Goal: Download file/media

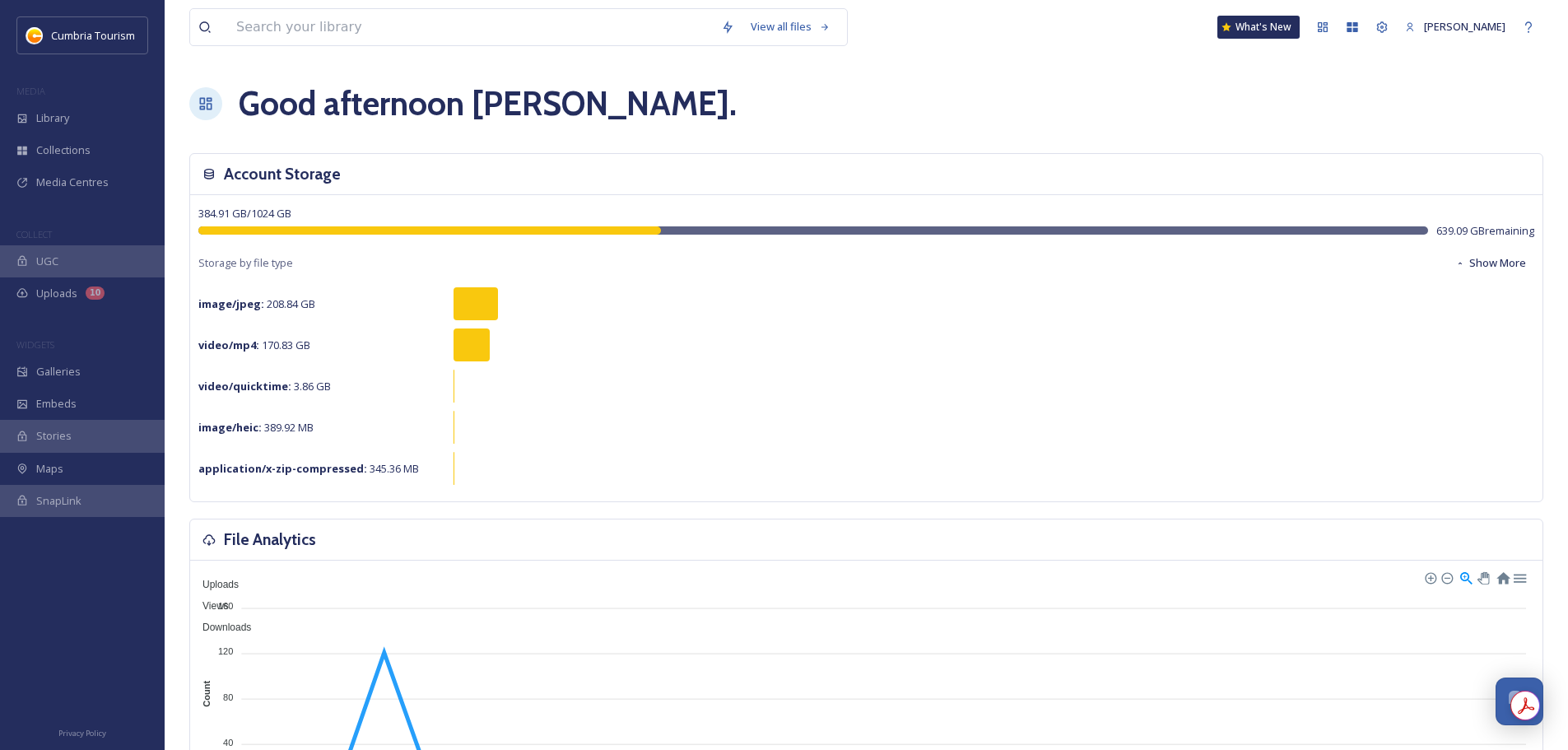
scroll to position [6461, 0]
click at [115, 125] on div "Library" at bounding box center [82, 117] width 164 height 32
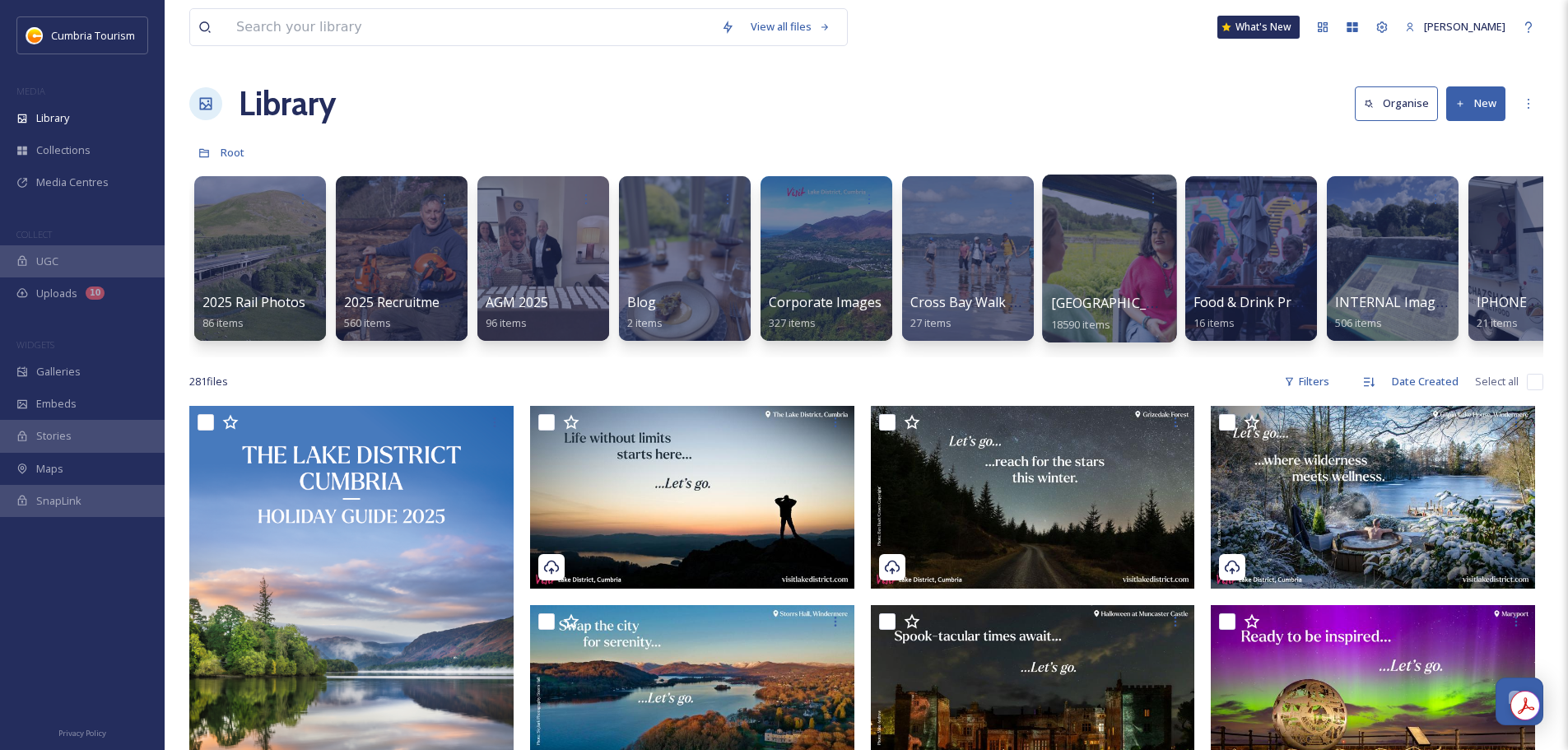
click at [1135, 299] on span "[GEOGRAPHIC_DATA]" at bounding box center [1119, 303] width 135 height 18
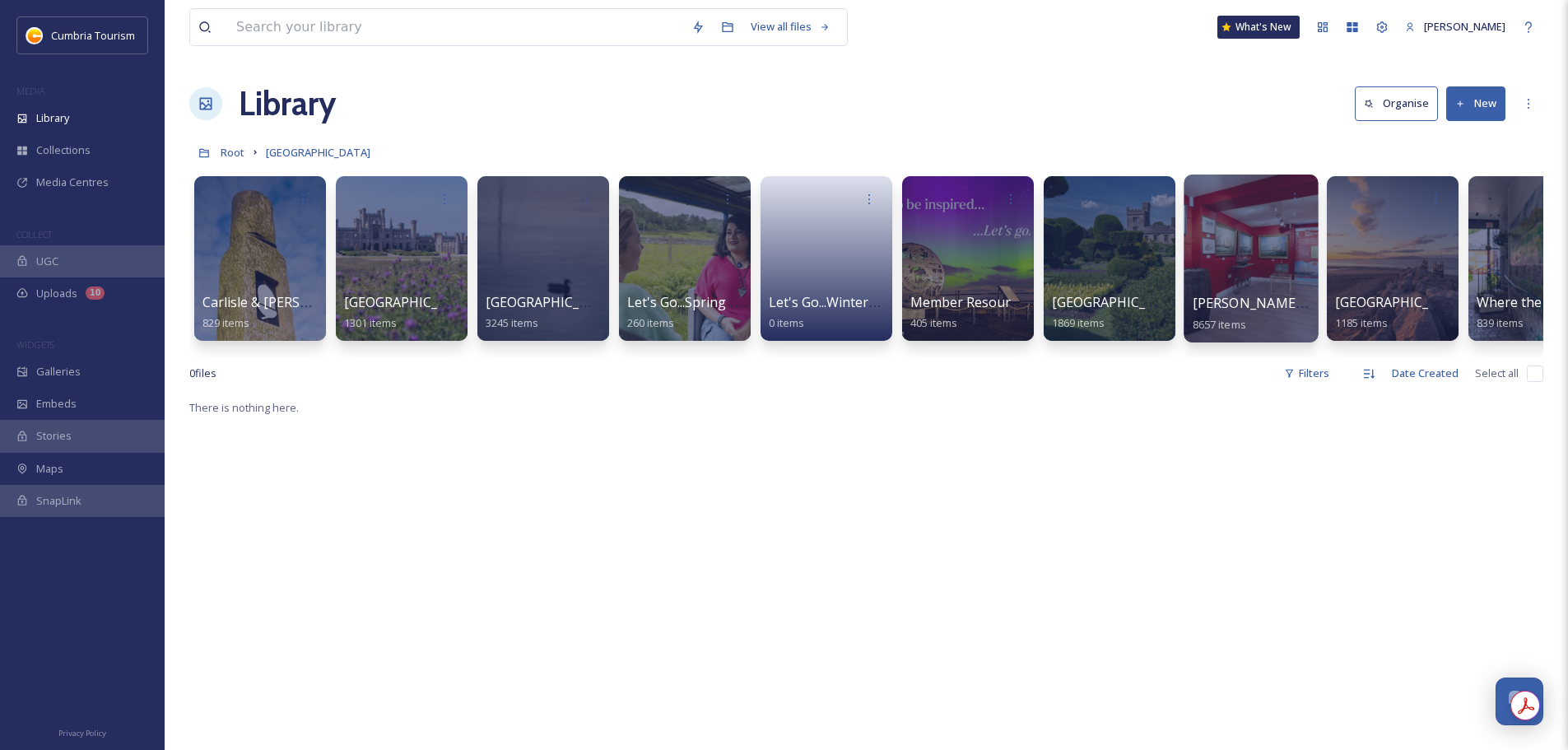
click at [1220, 304] on span "[PERSON_NAME] Uploads" at bounding box center [1274, 303] width 163 height 18
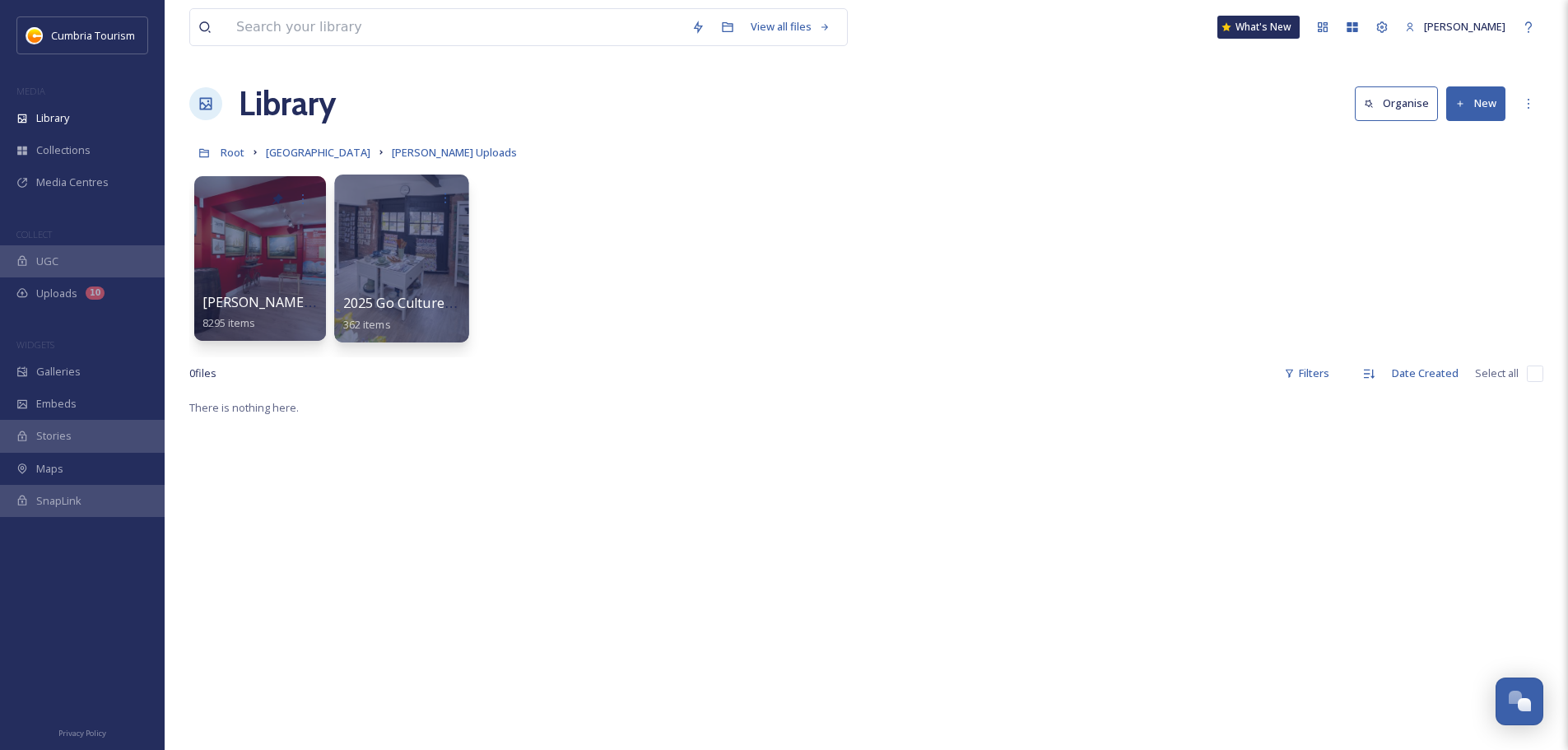
click at [389, 307] on span "2025 Go Culture - [PERSON_NAME] Upload" at bounding box center [477, 303] width 269 height 18
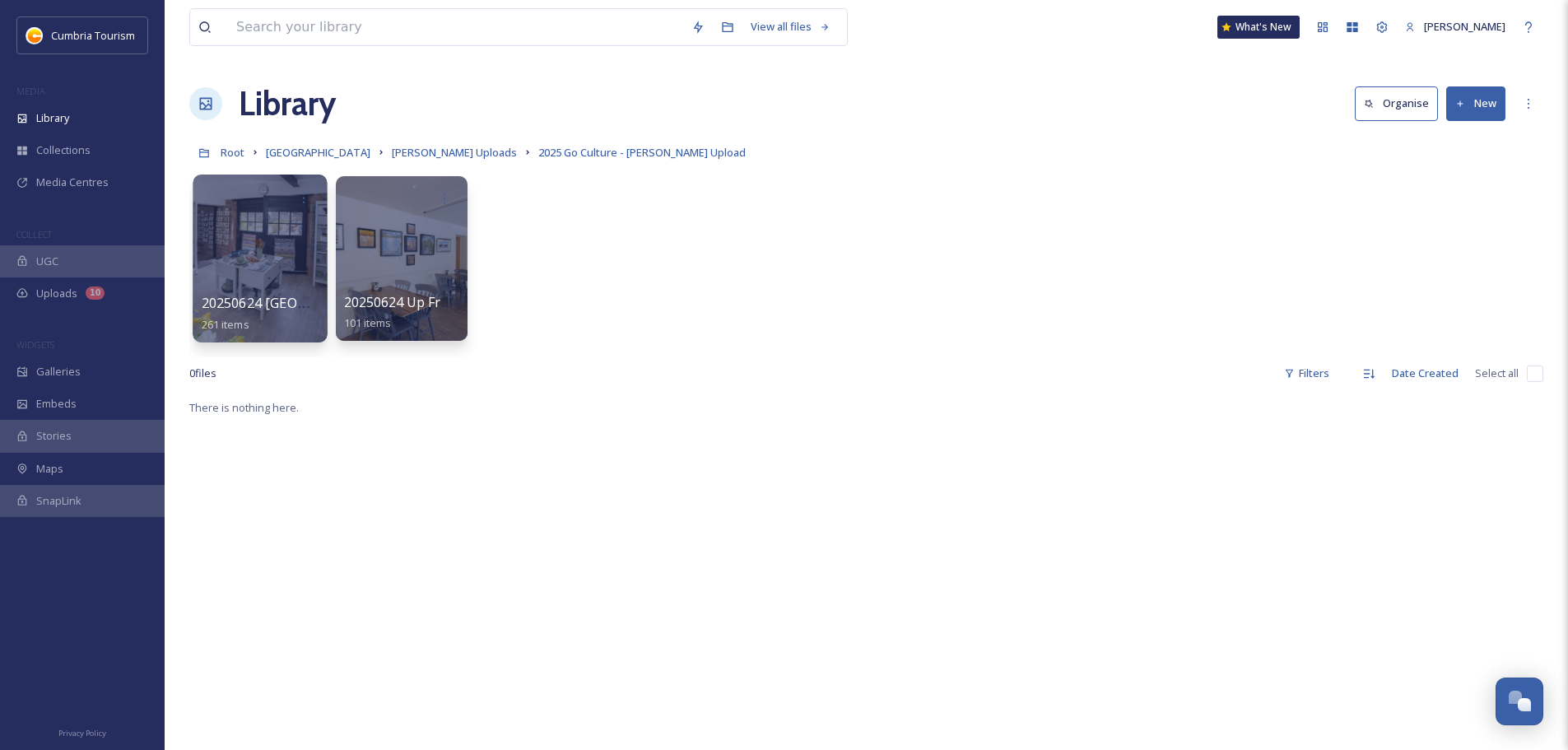
click at [272, 302] on span "20250624 [GEOGRAPHIC_DATA]" at bounding box center [301, 303] width 200 height 18
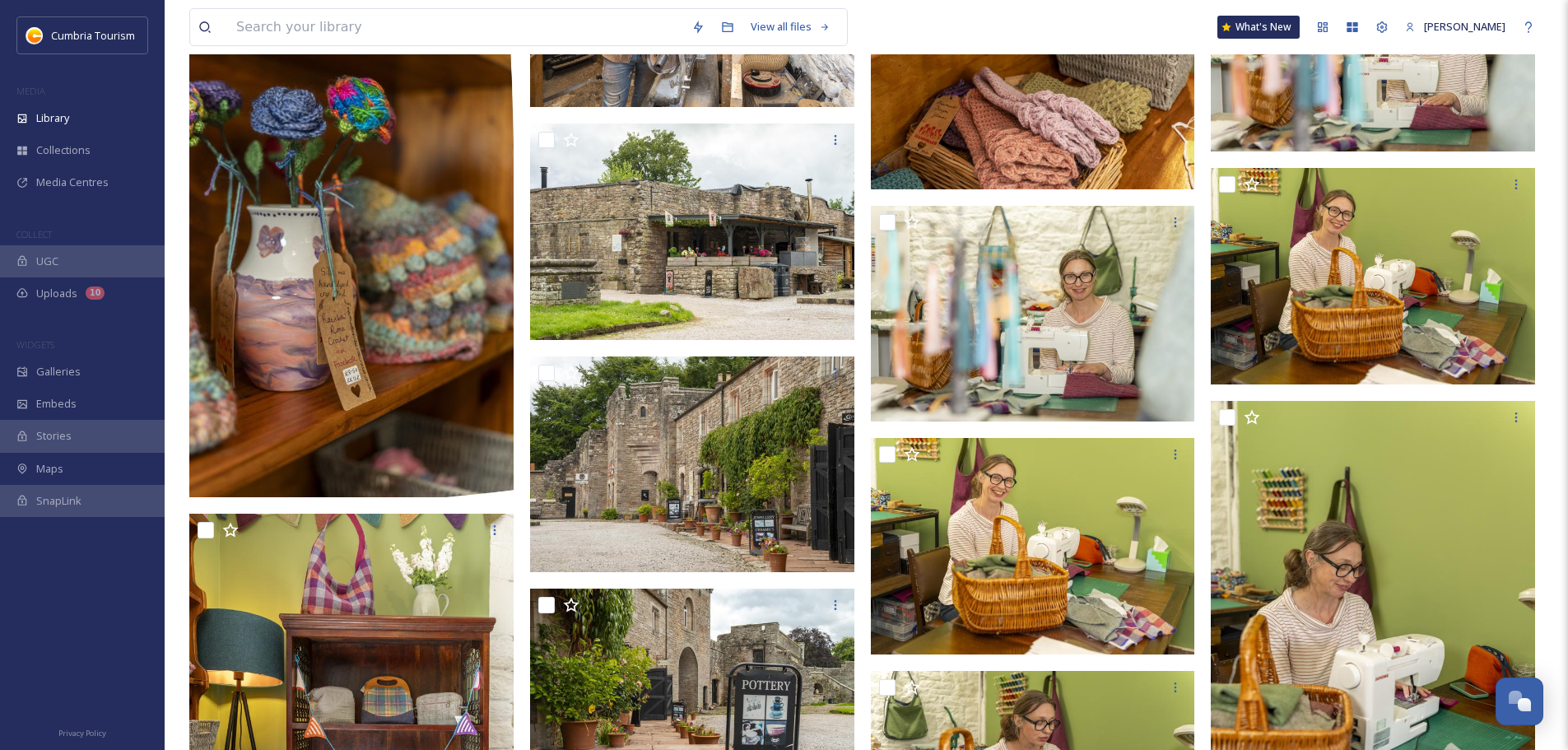
scroll to position [17083, 0]
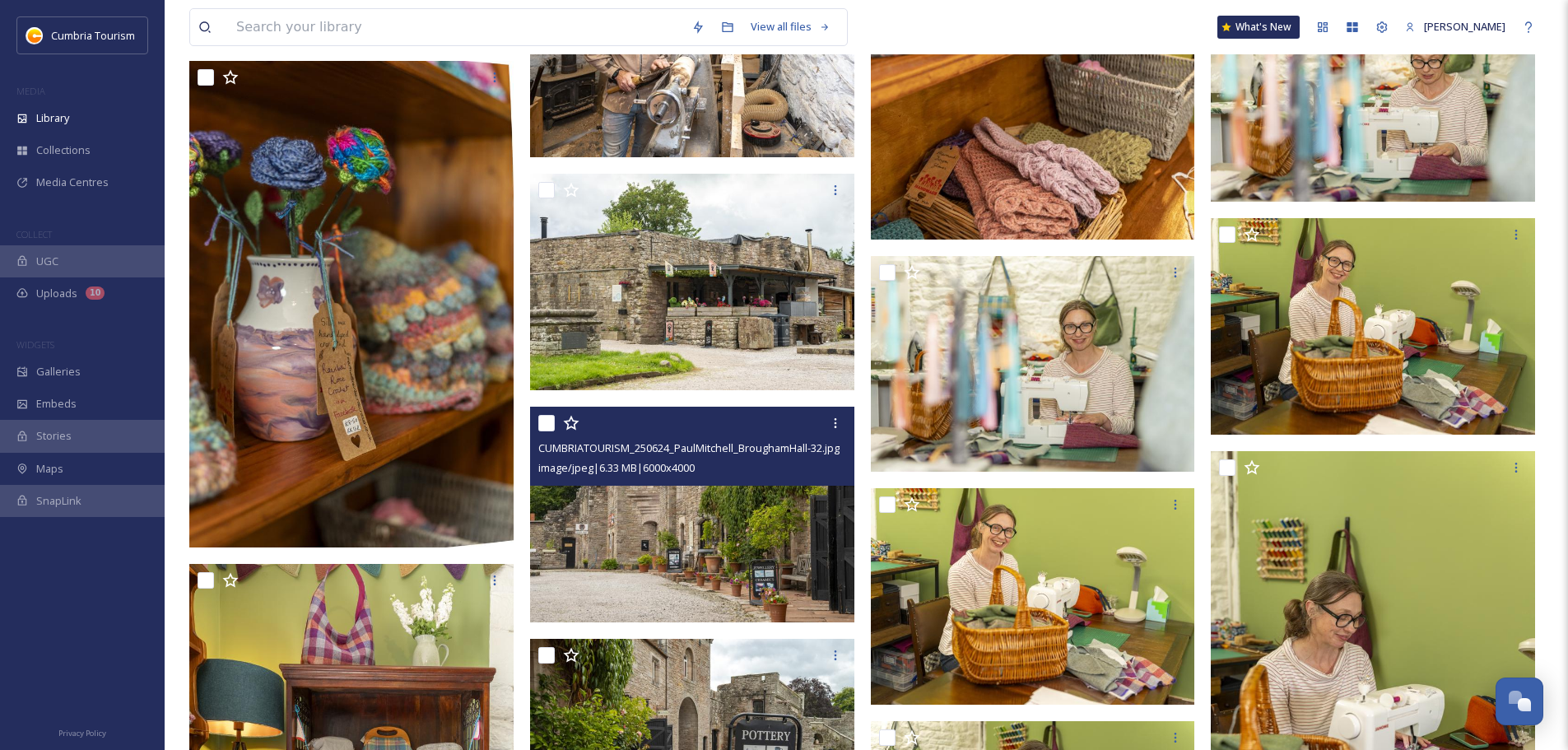
click at [786, 540] on img at bounding box center [692, 514] width 324 height 216
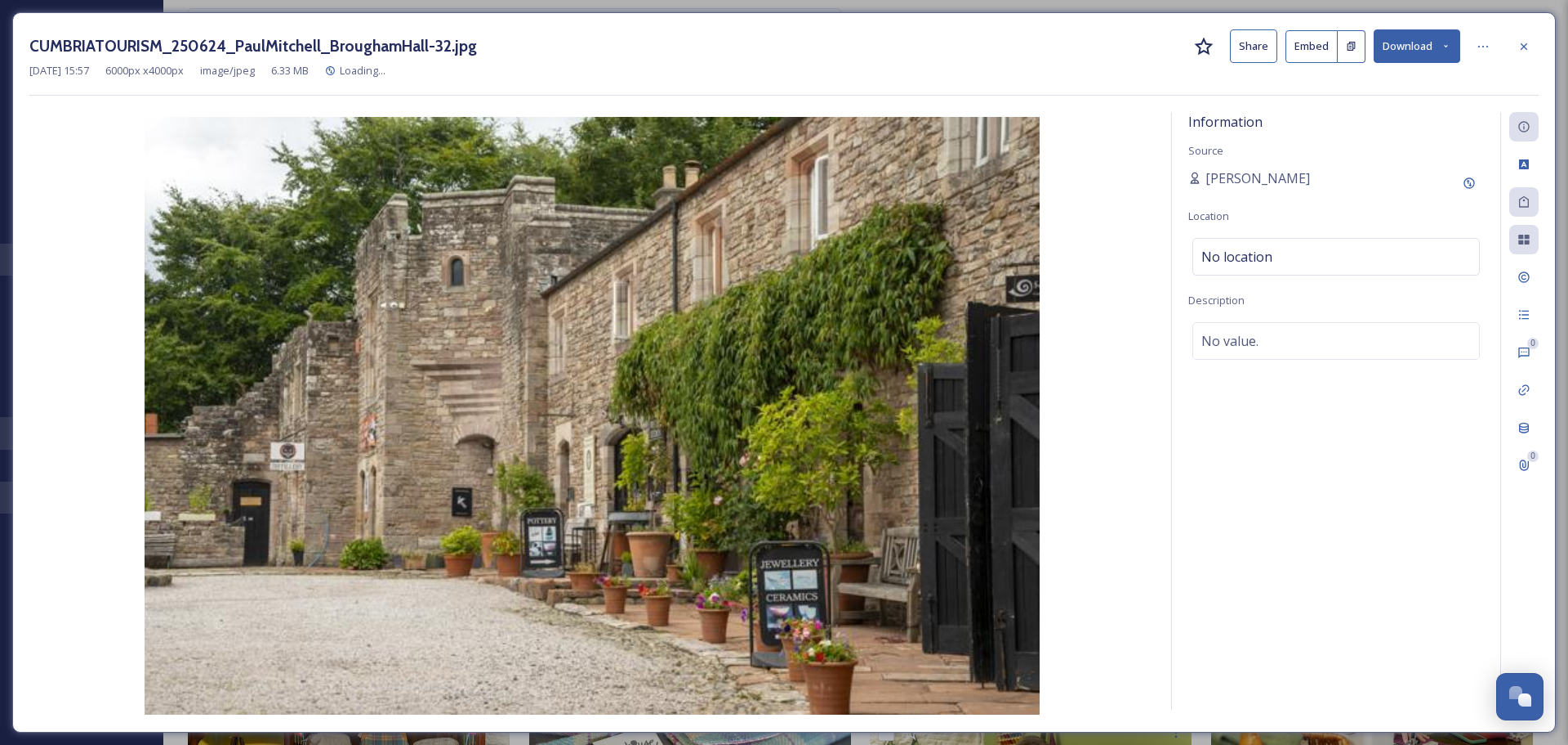
click at [1421, 39] on button "Download" at bounding box center [1417, 46] width 86 height 34
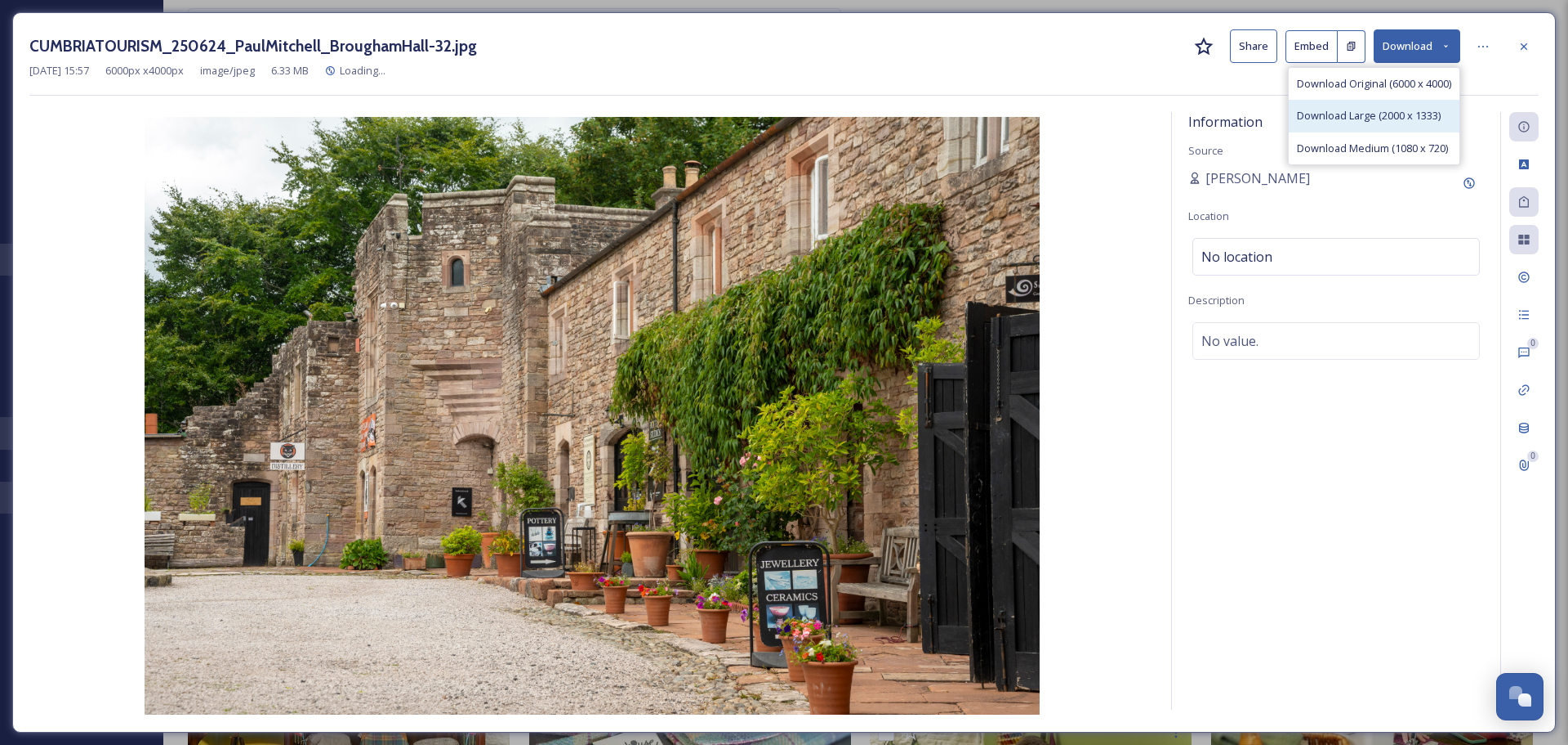
click at [1403, 116] on span "Download Large (2000 x 1333)" at bounding box center [1369, 116] width 144 height 16
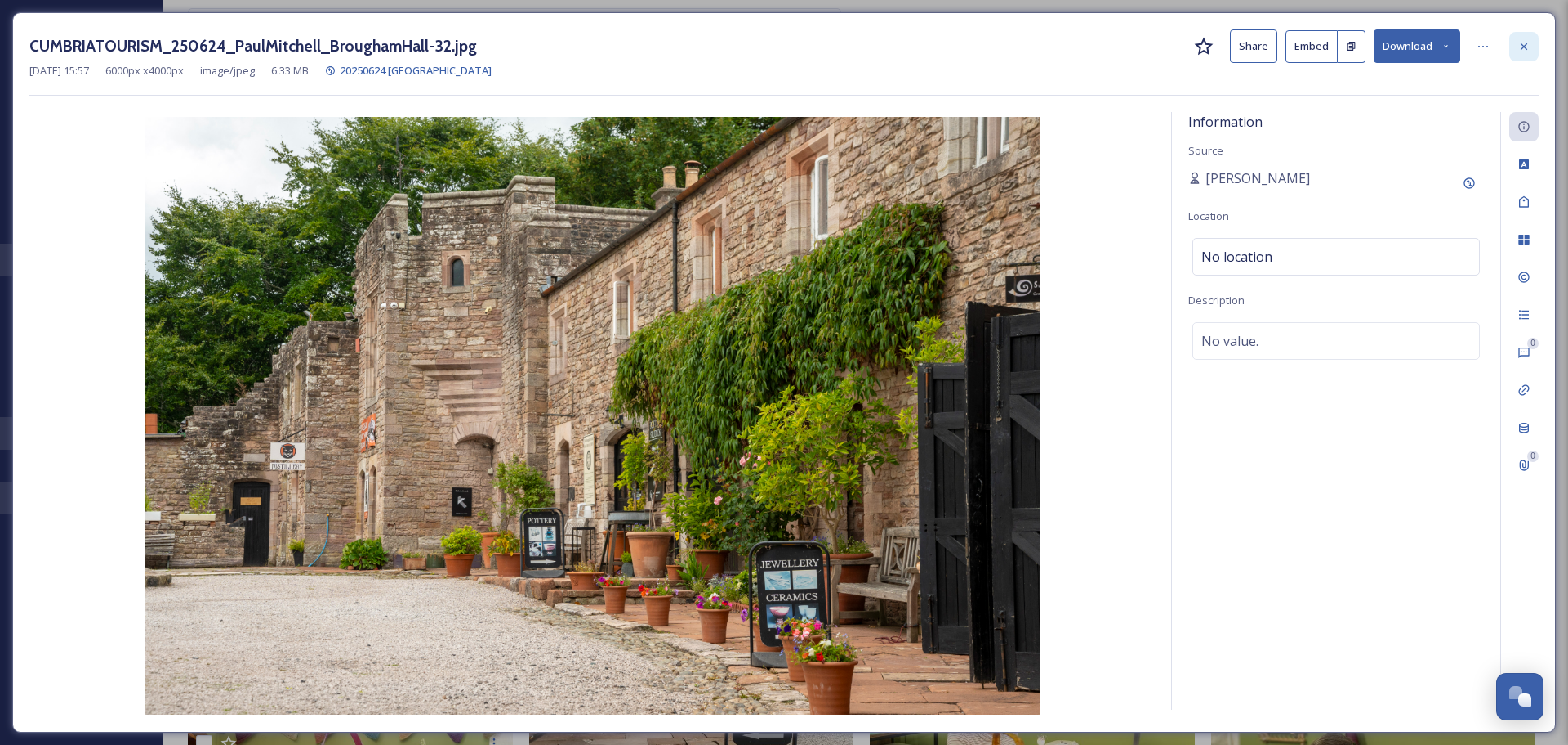
click at [1529, 50] on icon at bounding box center [1524, 47] width 13 height 13
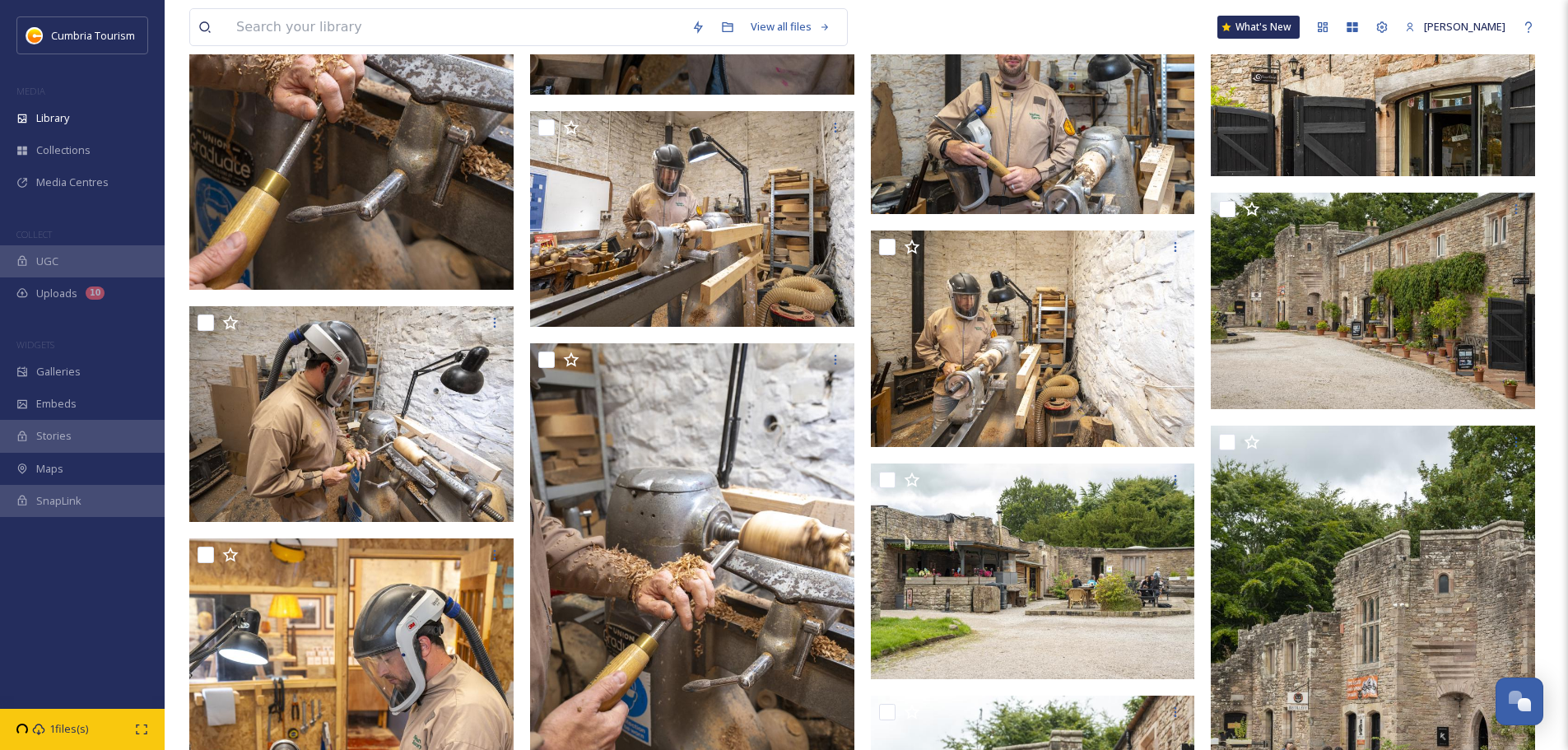
scroll to position [15115, 0]
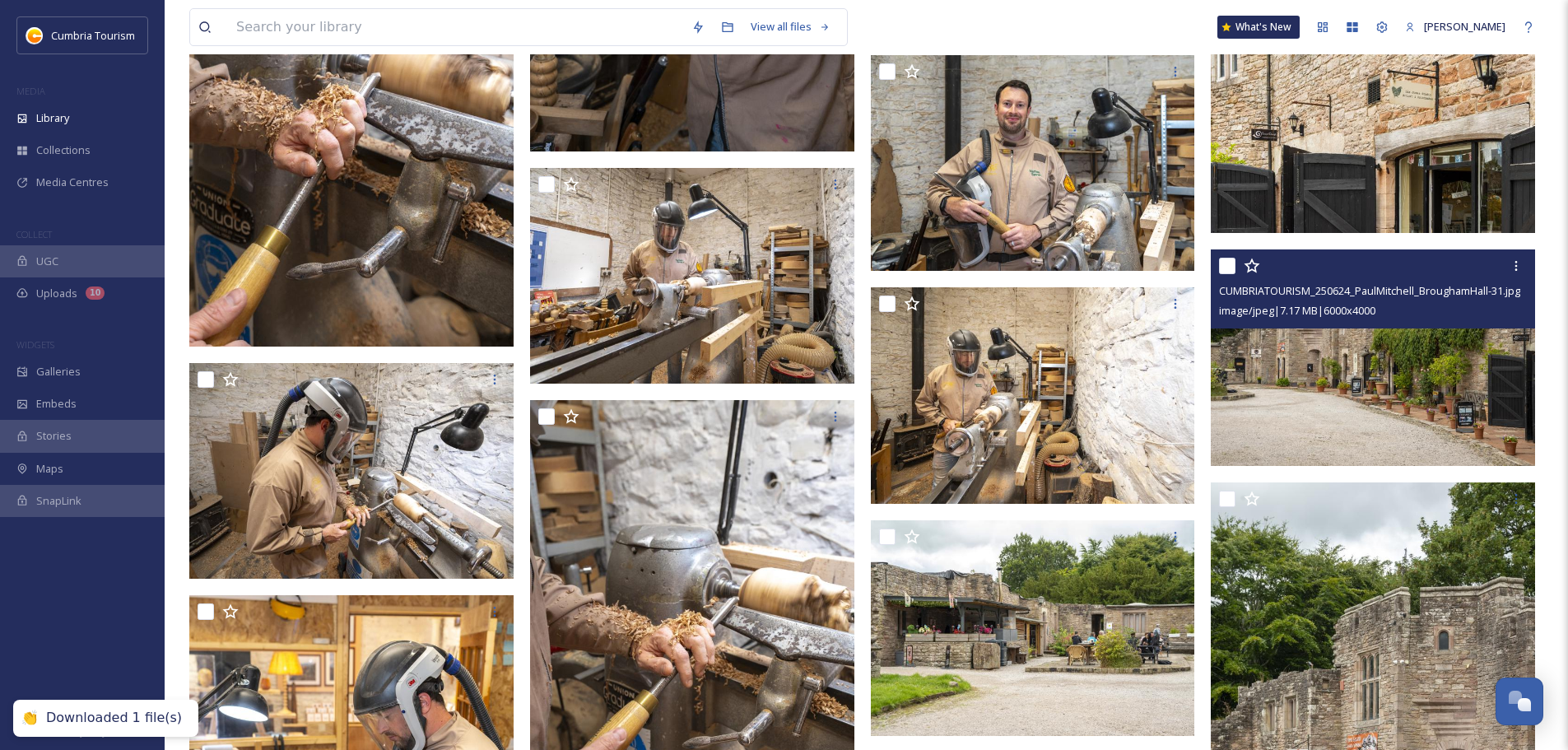
click at [1377, 370] on img at bounding box center [1372, 357] width 324 height 216
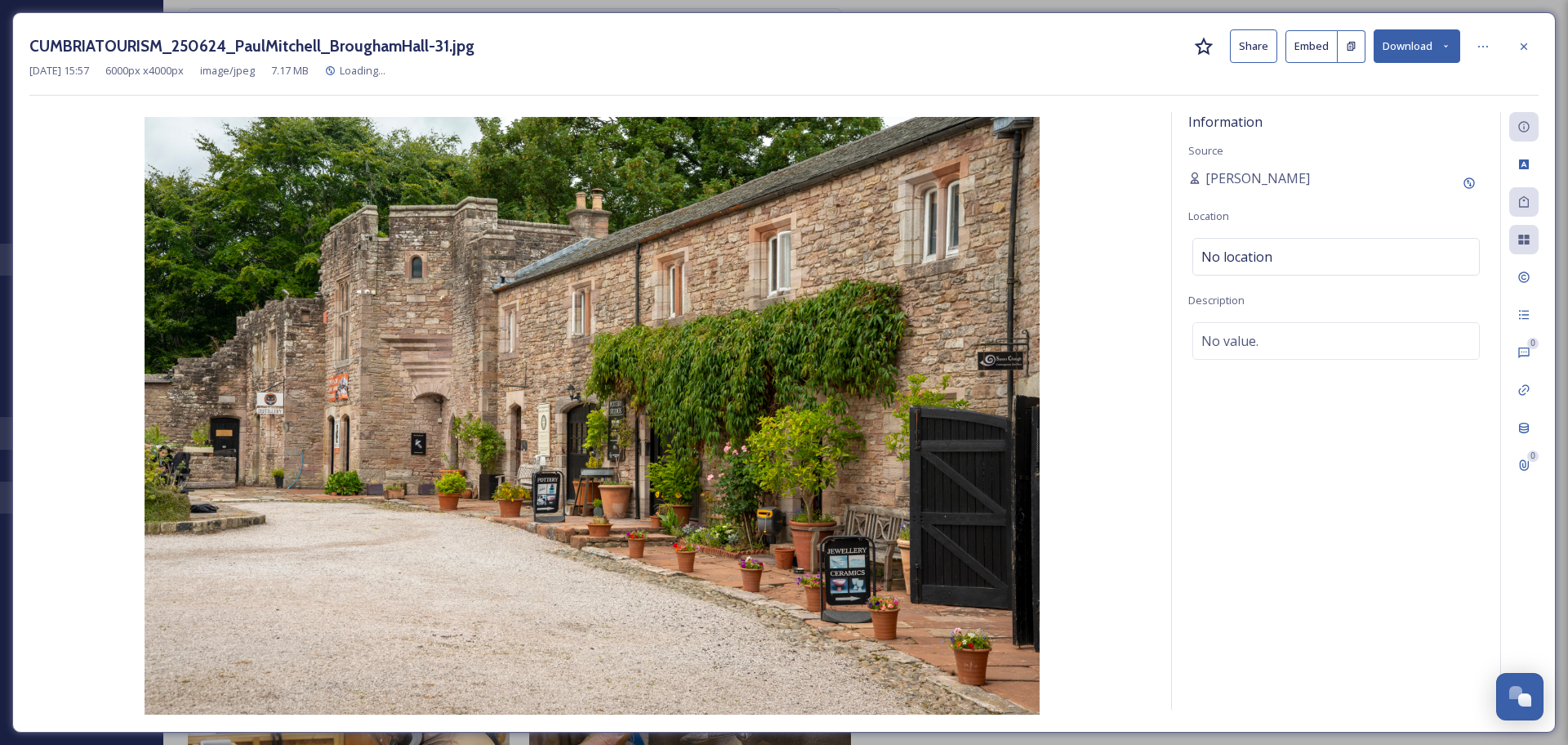
click at [1419, 49] on button "Download" at bounding box center [1417, 46] width 86 height 34
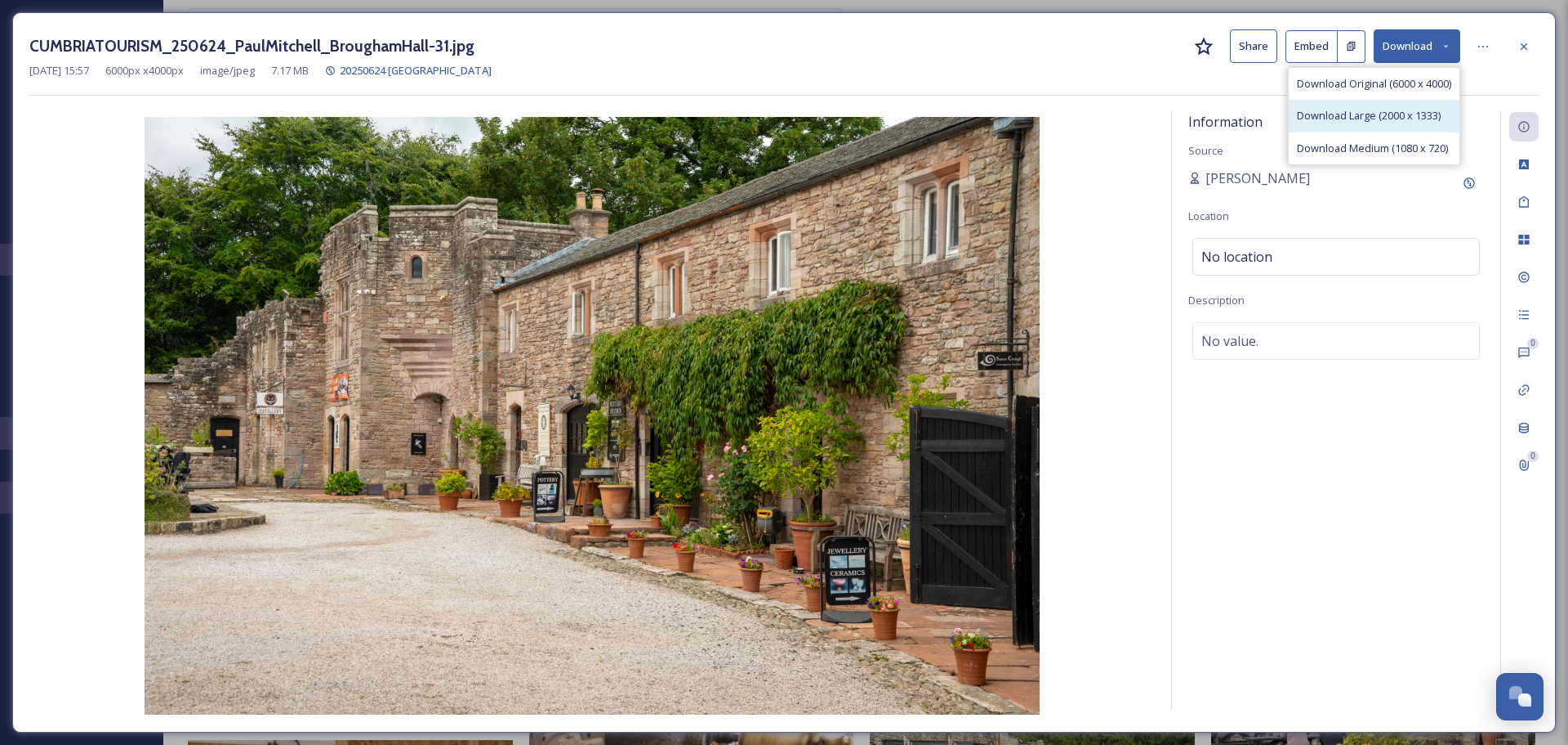
click at [1396, 106] on div "Download Large (2000 x 1333)" at bounding box center [1375, 116] width 171 height 32
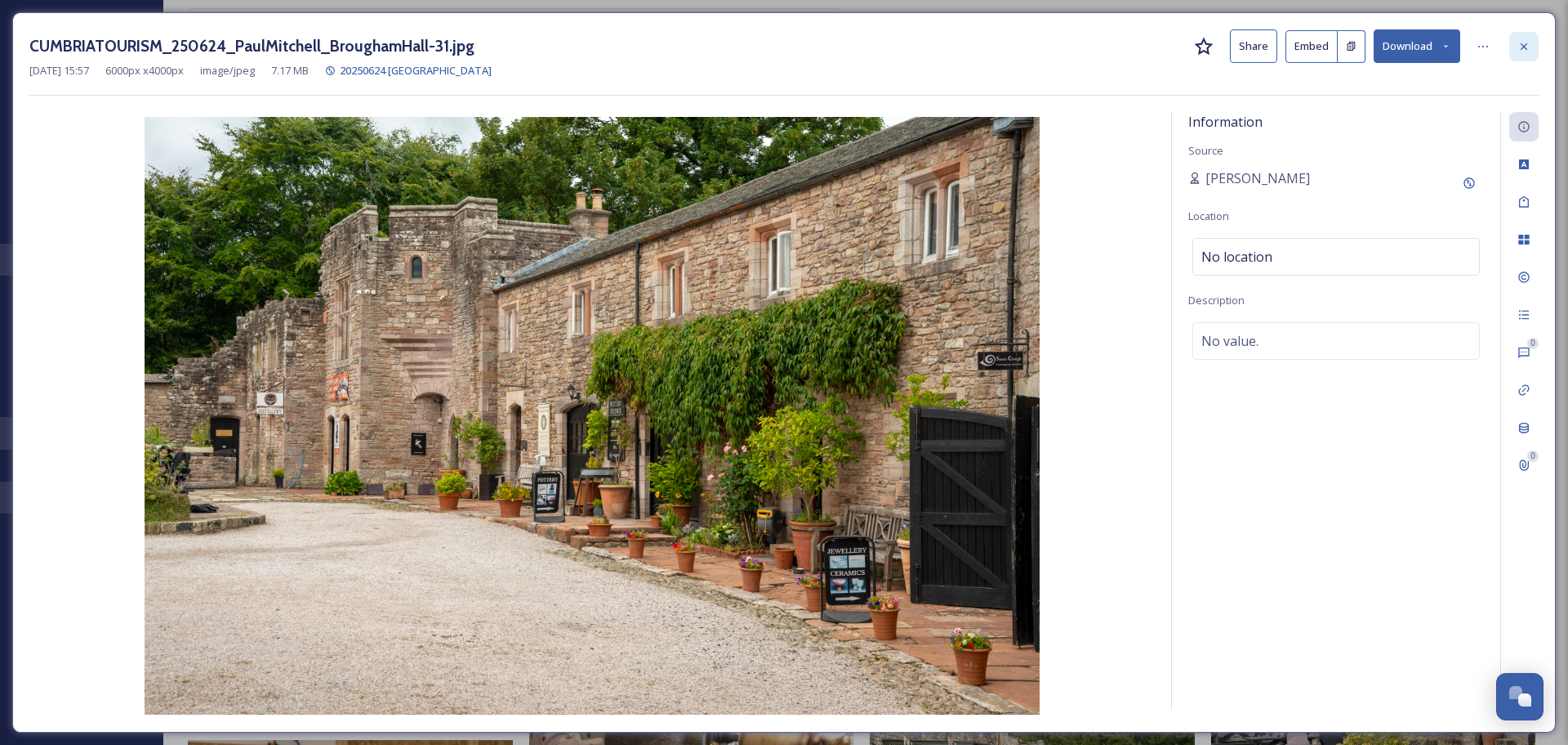
click at [1523, 43] on icon at bounding box center [1524, 47] width 13 height 13
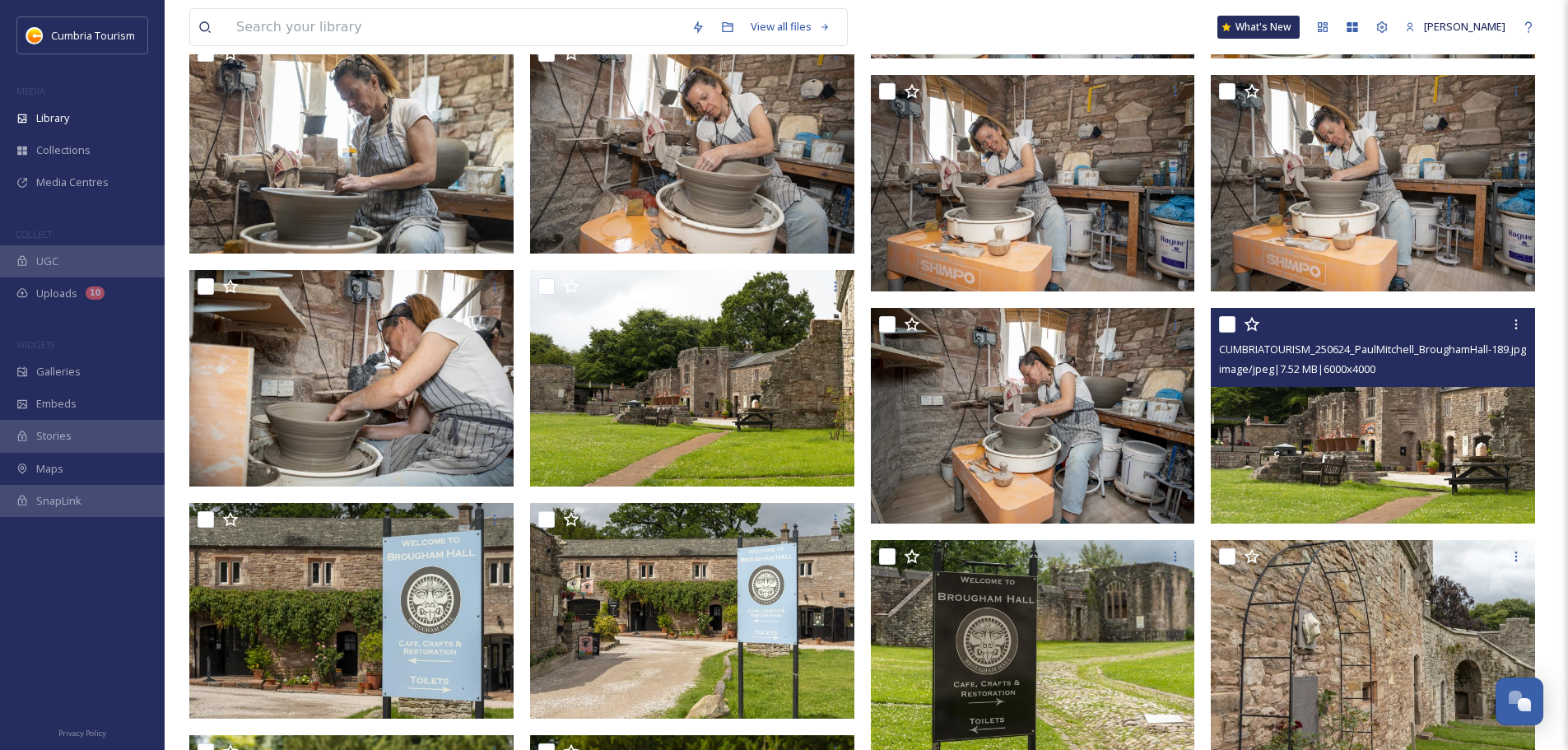
scroll to position [3538, 0]
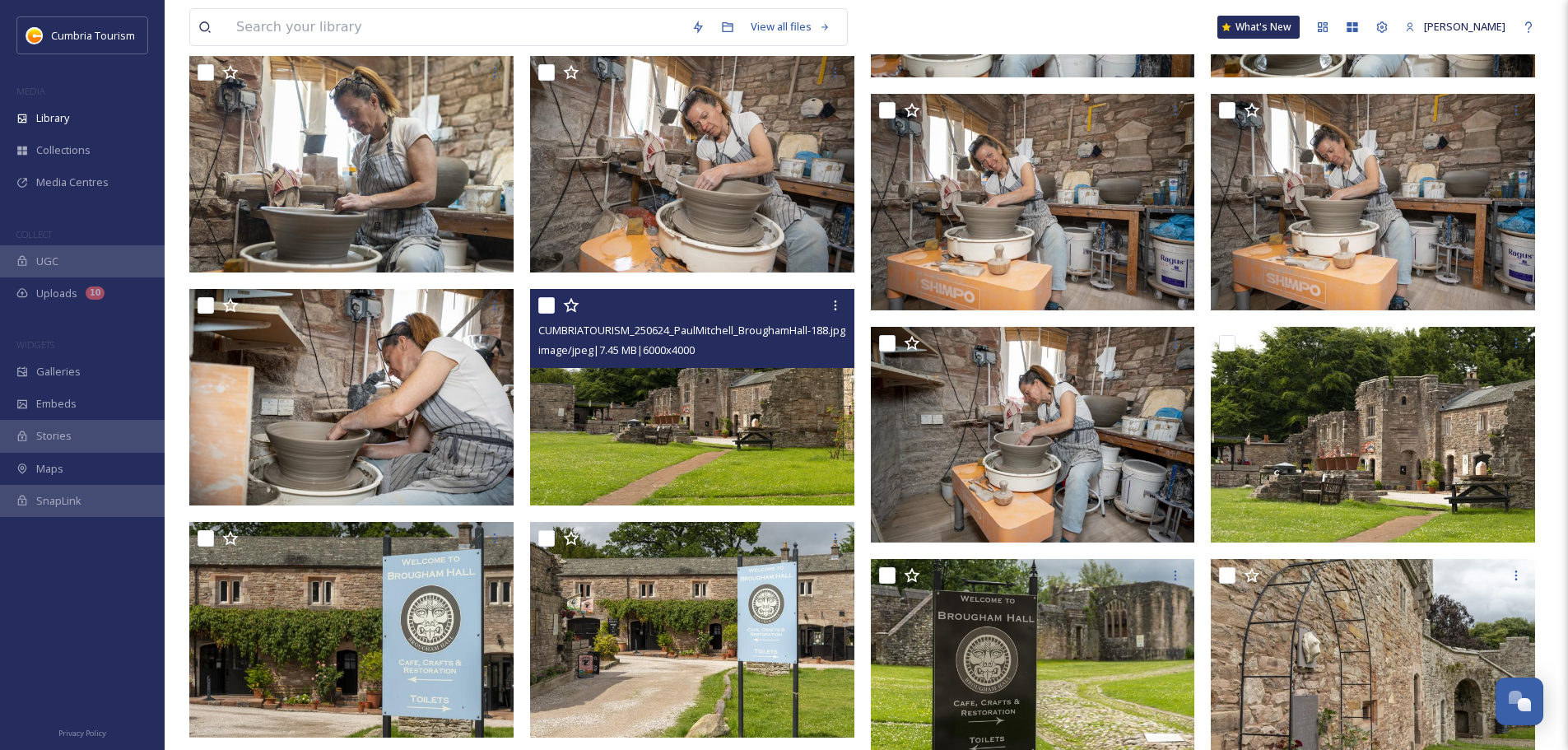
click at [649, 480] on img at bounding box center [692, 397] width 324 height 216
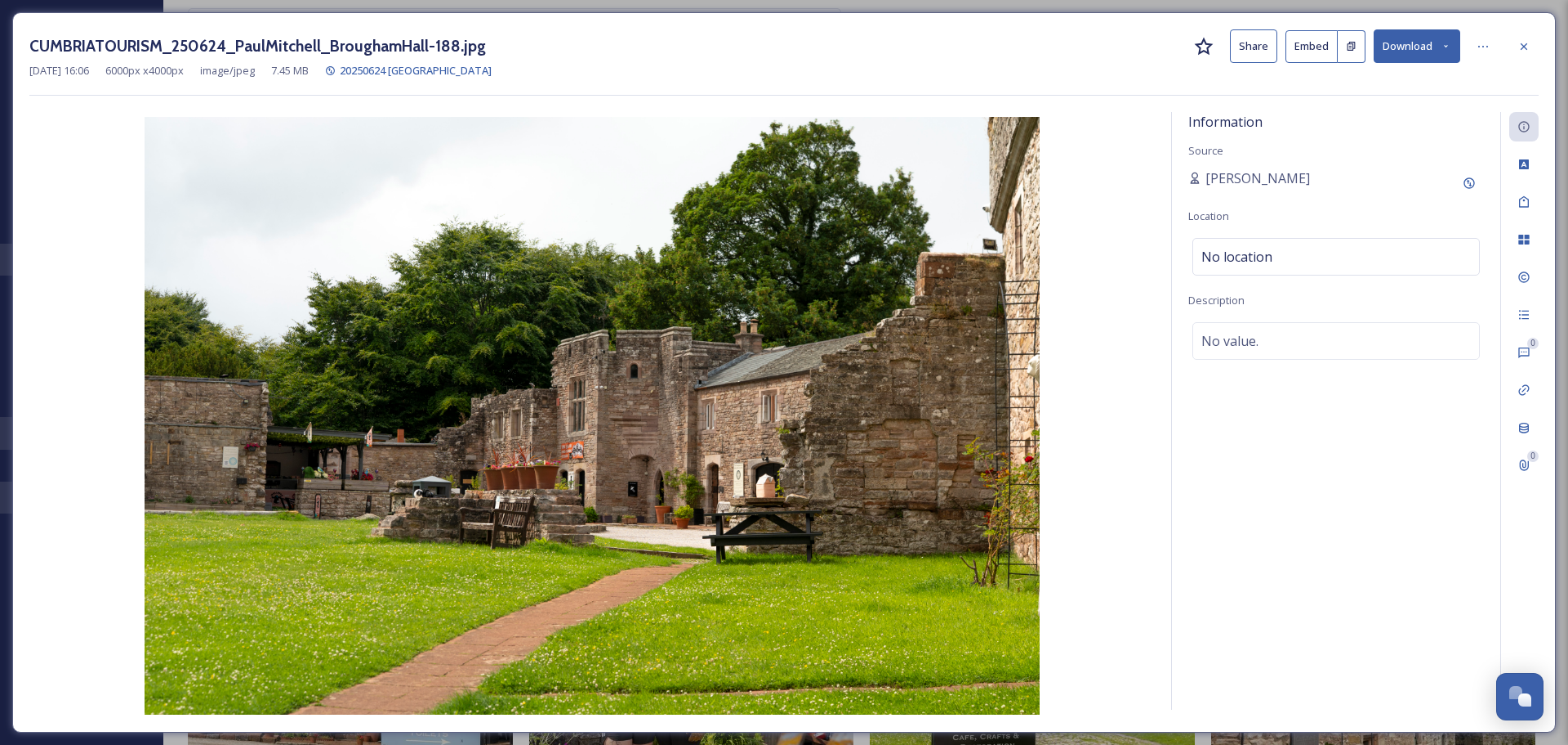
click at [1423, 54] on button "Download" at bounding box center [1417, 46] width 86 height 34
click at [1392, 112] on span "Download Large (2000 x 1333)" at bounding box center [1369, 116] width 144 height 16
click at [1518, 40] on icon at bounding box center [1524, 47] width 13 height 13
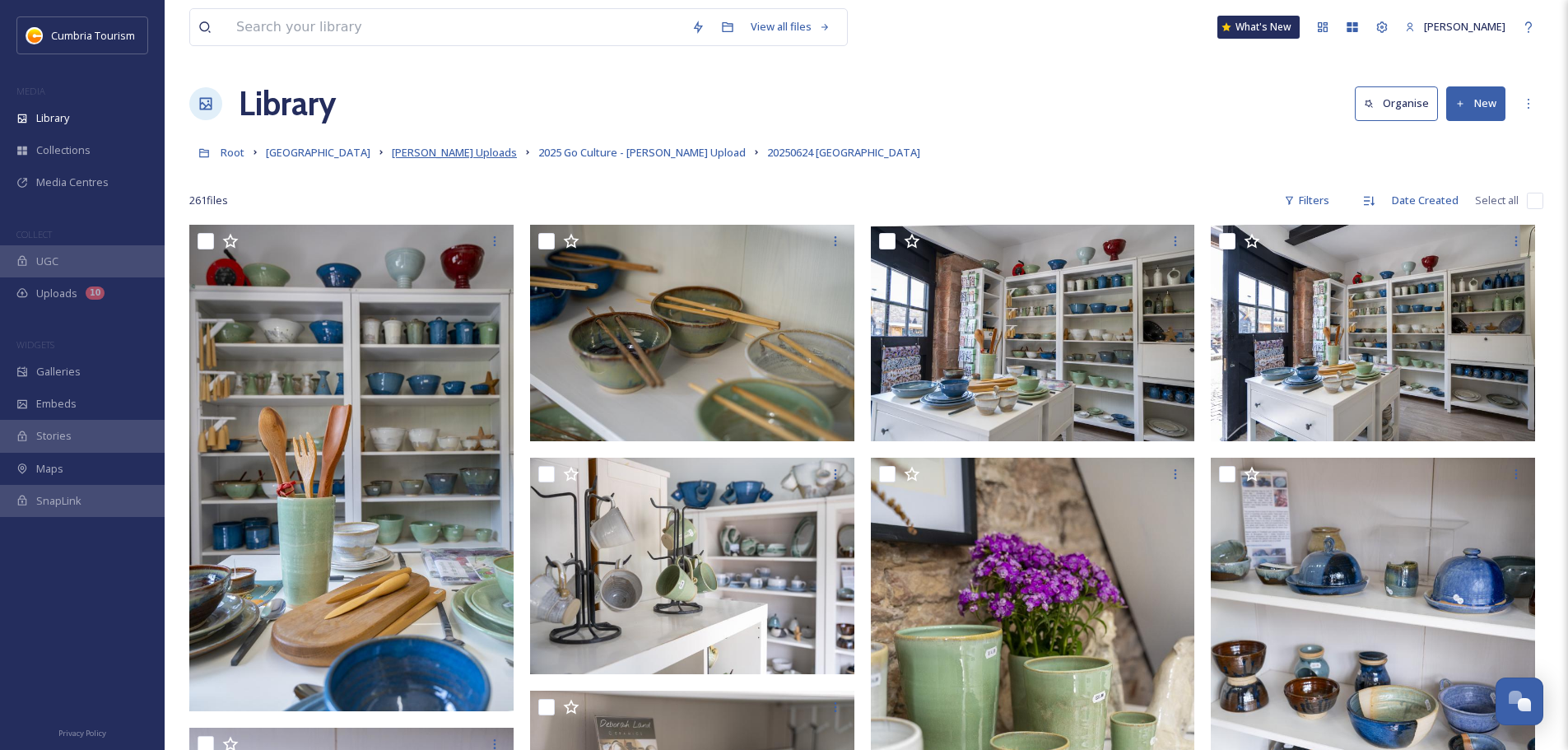
click at [441, 151] on span "[PERSON_NAME] Uploads" at bounding box center [454, 152] width 125 height 15
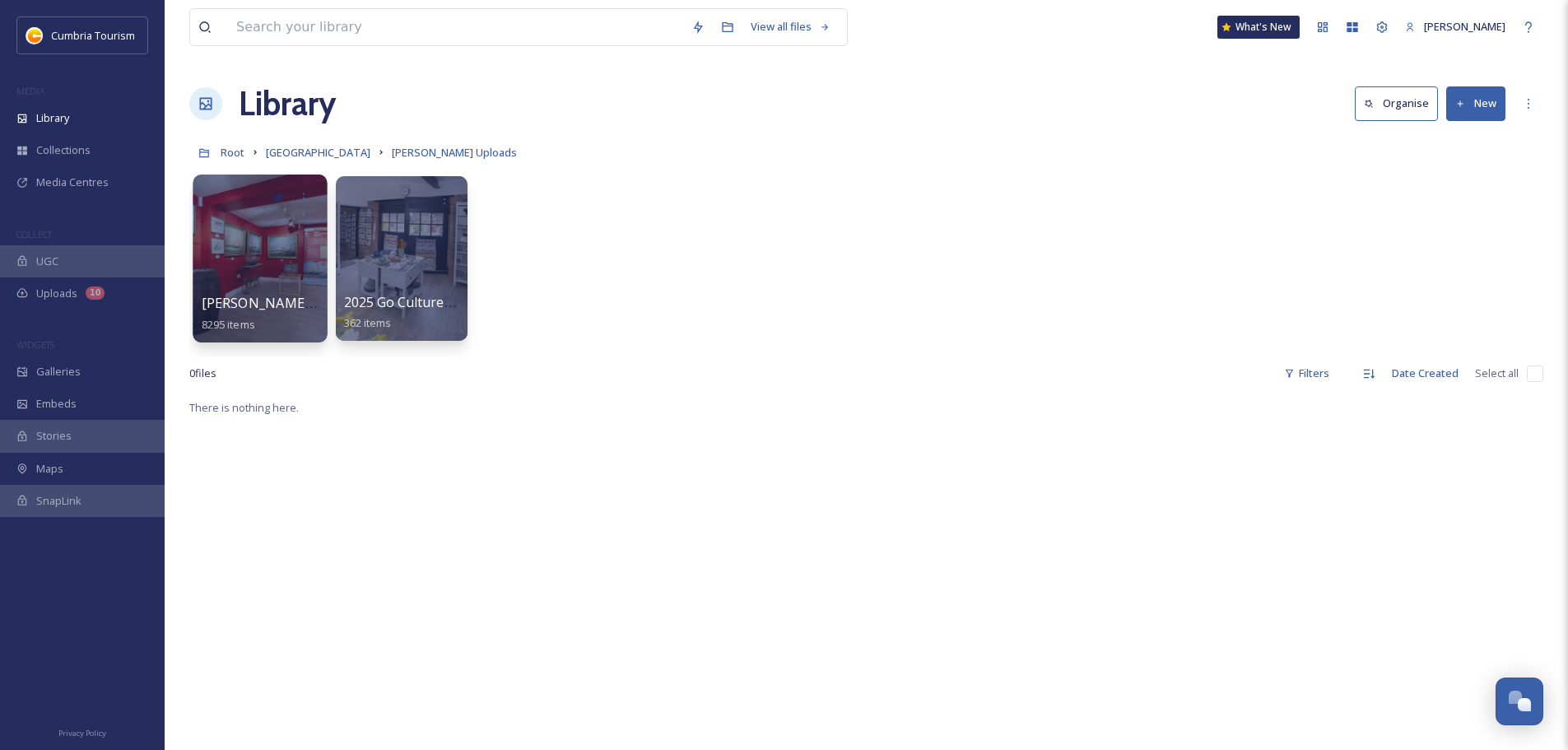
click at [220, 306] on span "[PERSON_NAME] Uploads - [DATE]" at bounding box center [310, 303] width 219 height 18
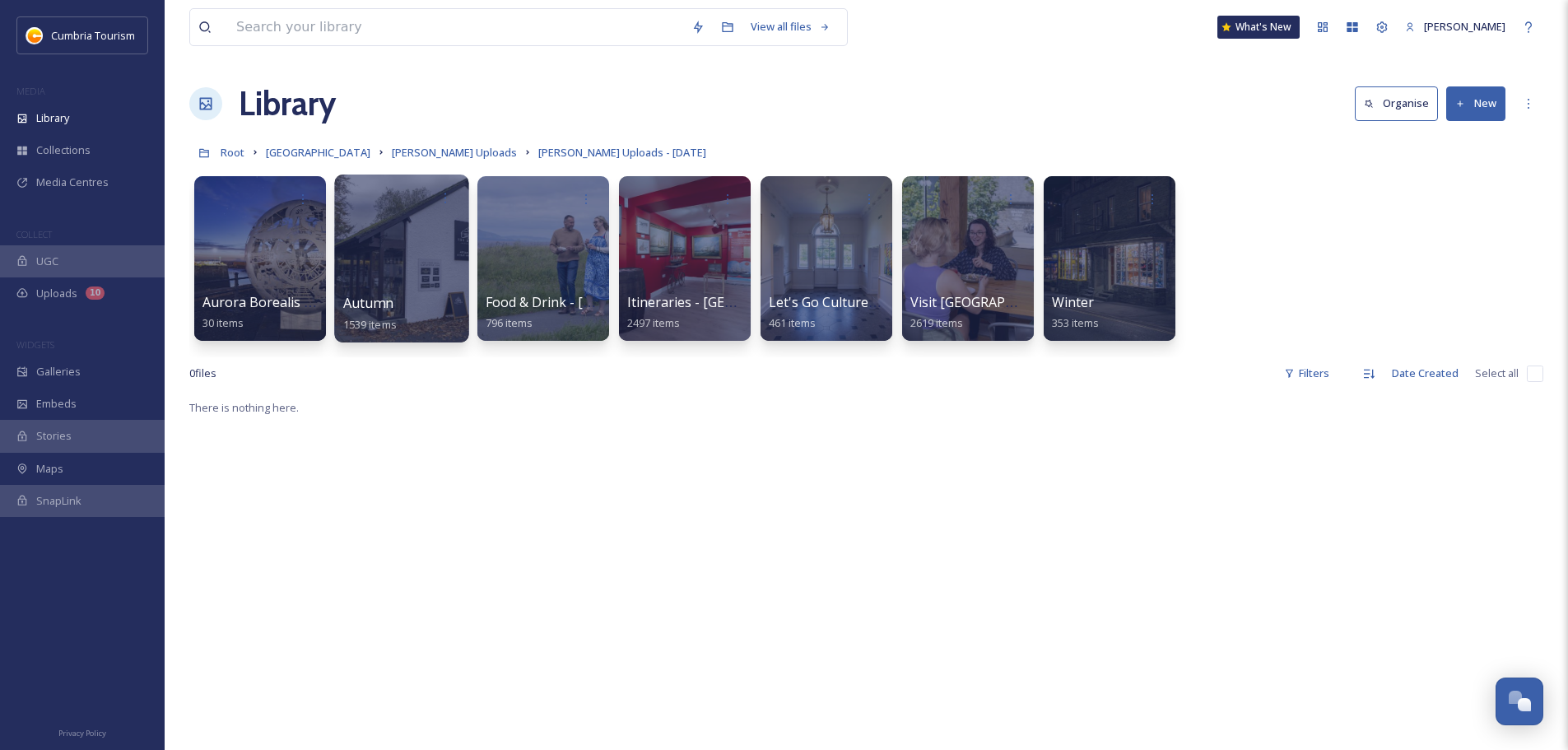
click at [351, 302] on span "Autumn" at bounding box center [368, 303] width 50 height 18
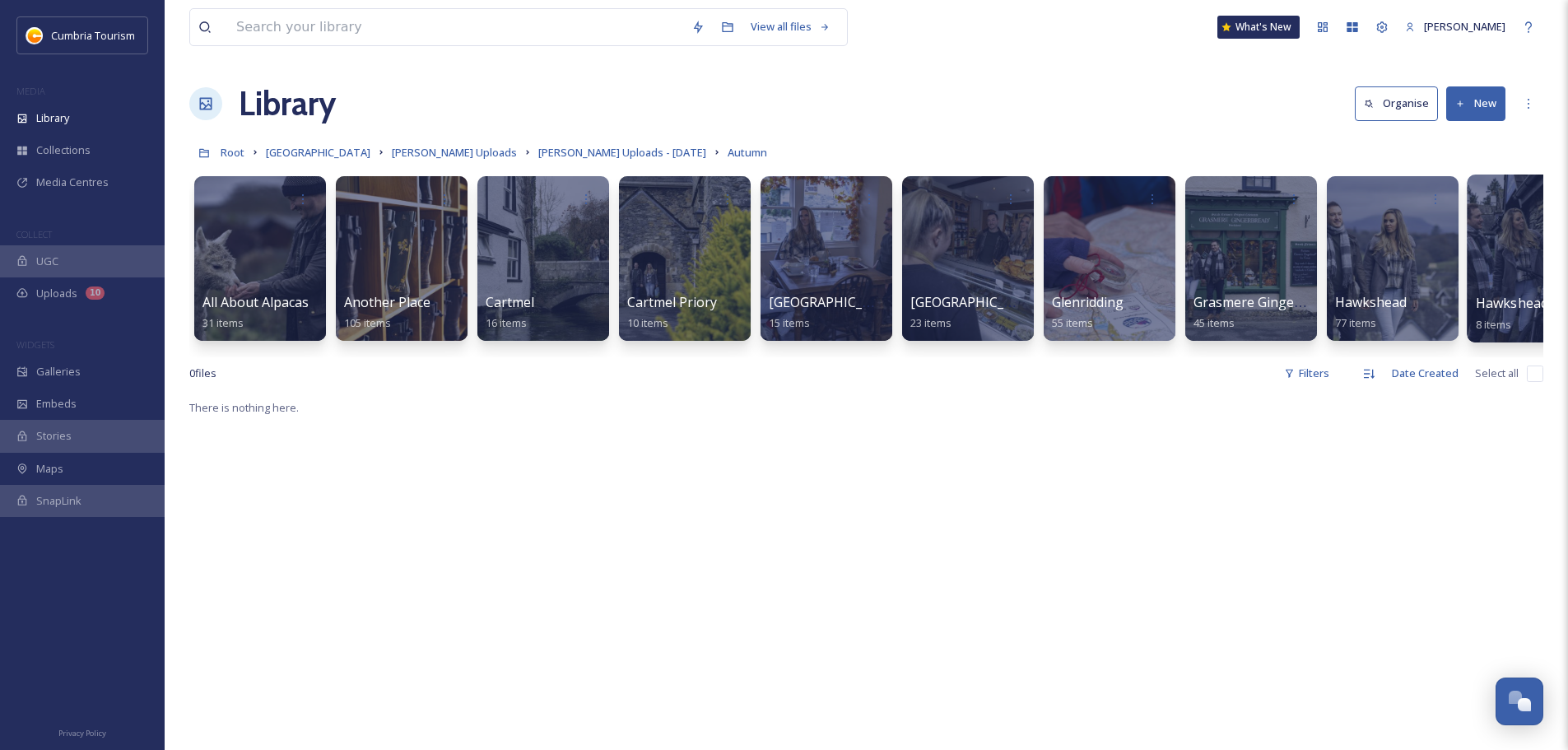
click at [1516, 308] on span "Hawkshead Bus Stop" at bounding box center [1542, 303] width 133 height 18
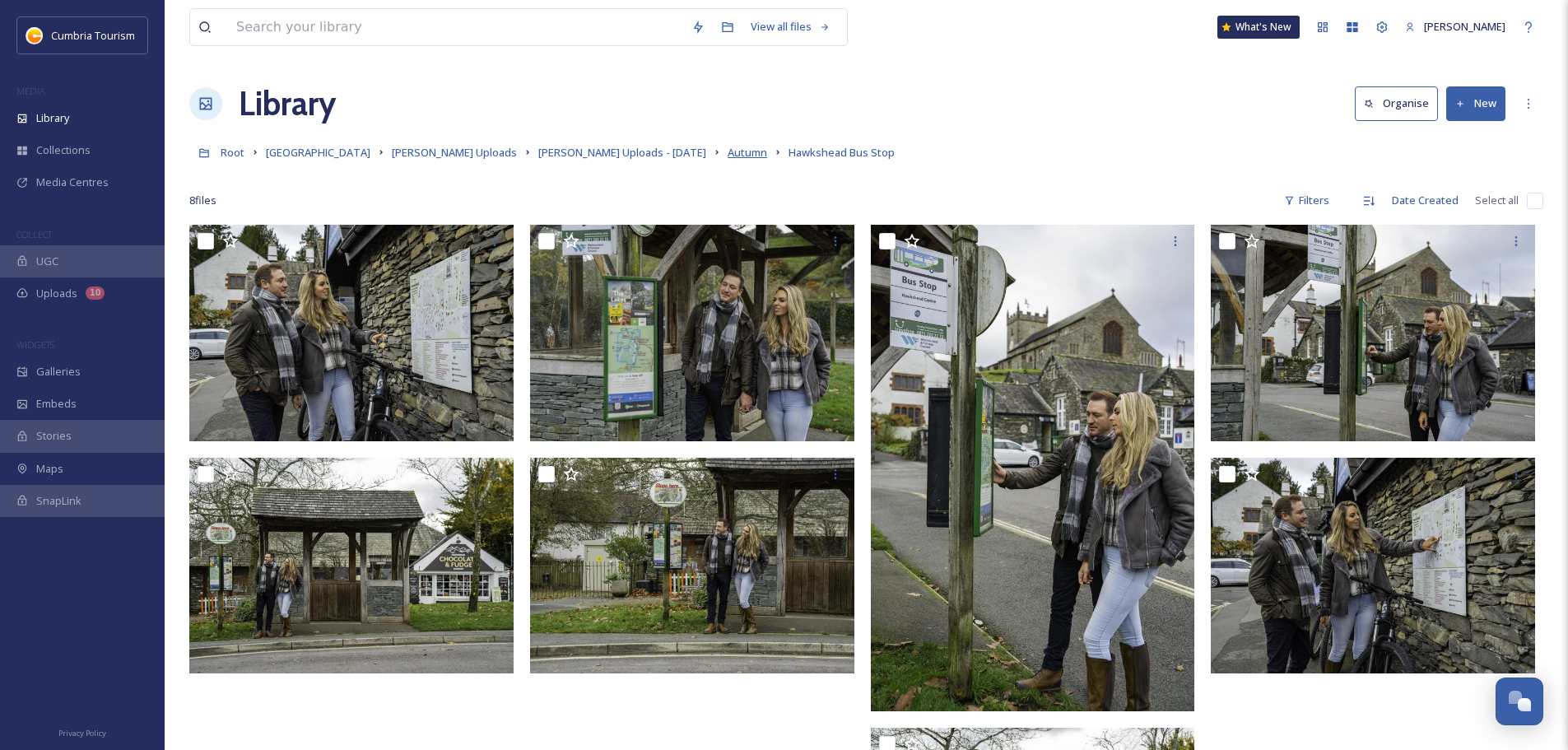
click at [727, 156] on span "Autumn" at bounding box center [747, 152] width 40 height 15
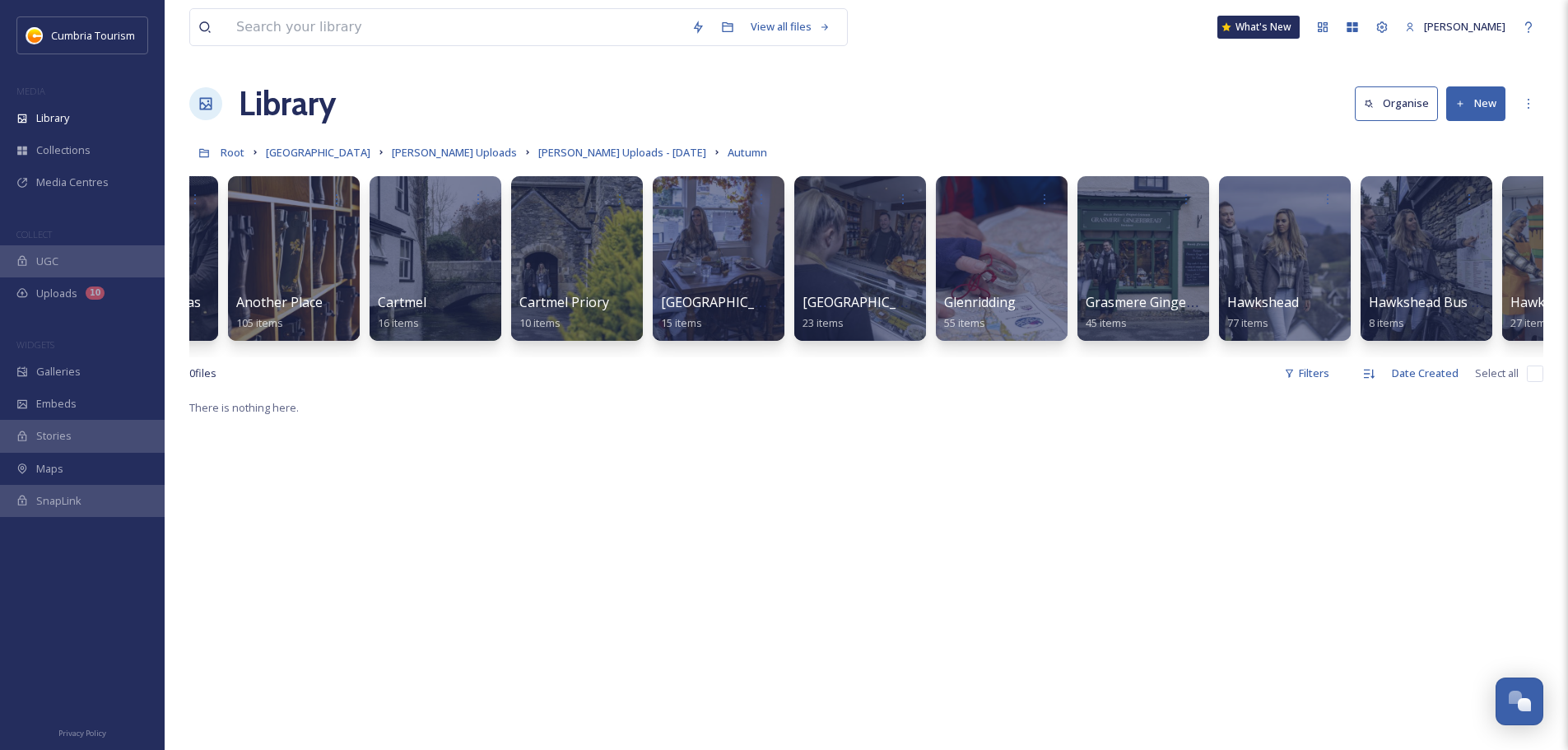
scroll to position [0, 504]
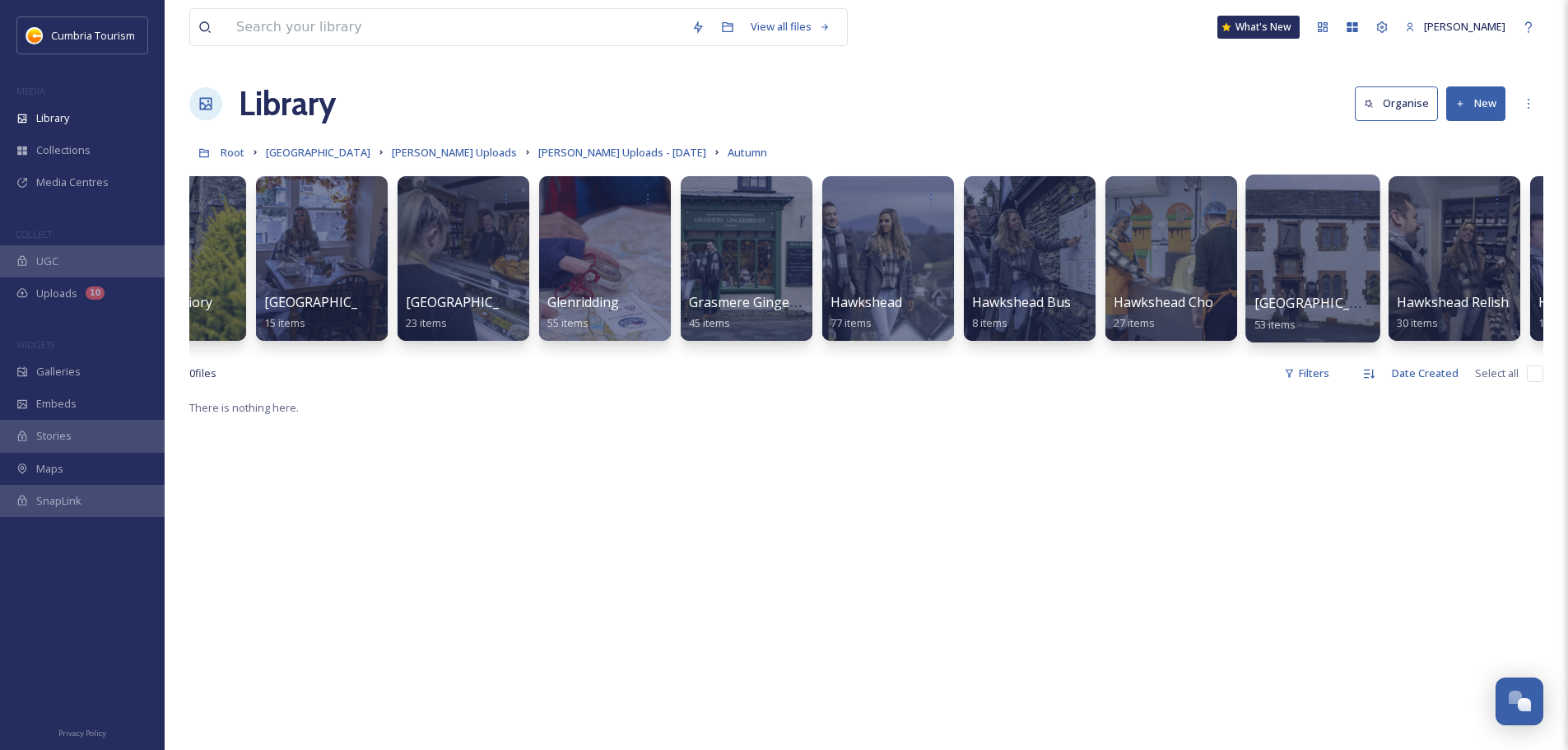
click at [1340, 301] on span "[GEOGRAPHIC_DATA]" at bounding box center [1322, 303] width 135 height 18
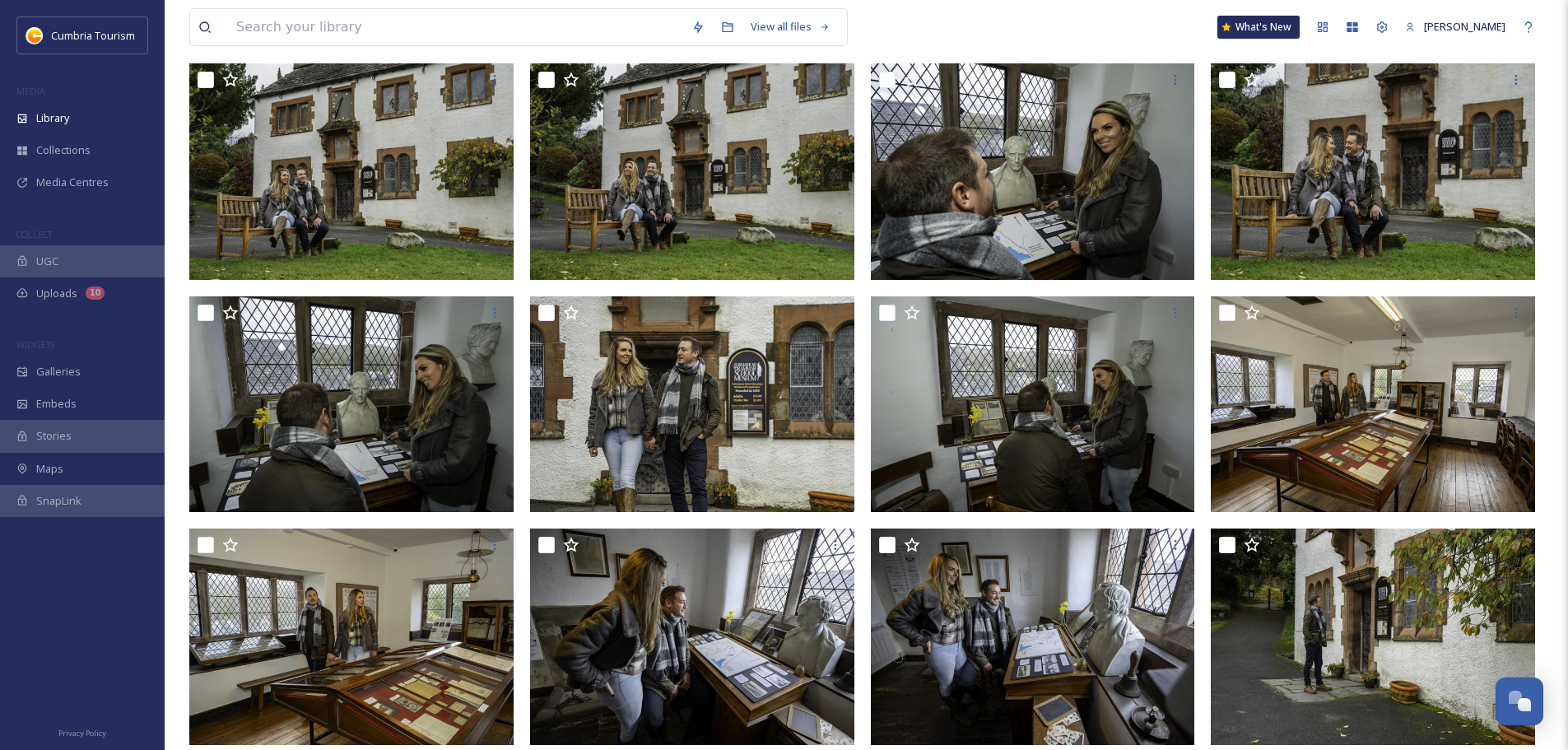
scroll to position [888, 0]
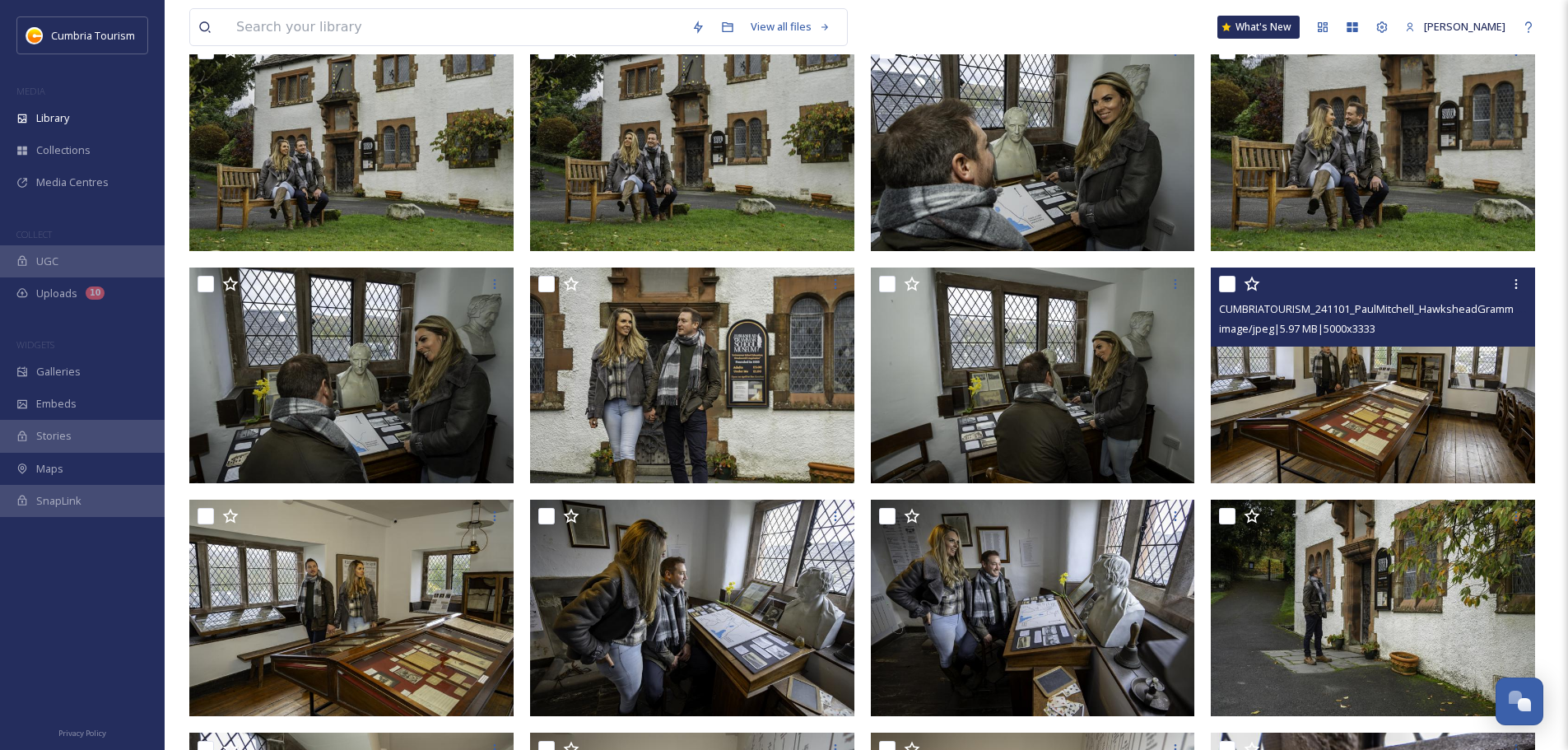
click at [1397, 429] on img at bounding box center [1372, 376] width 324 height 216
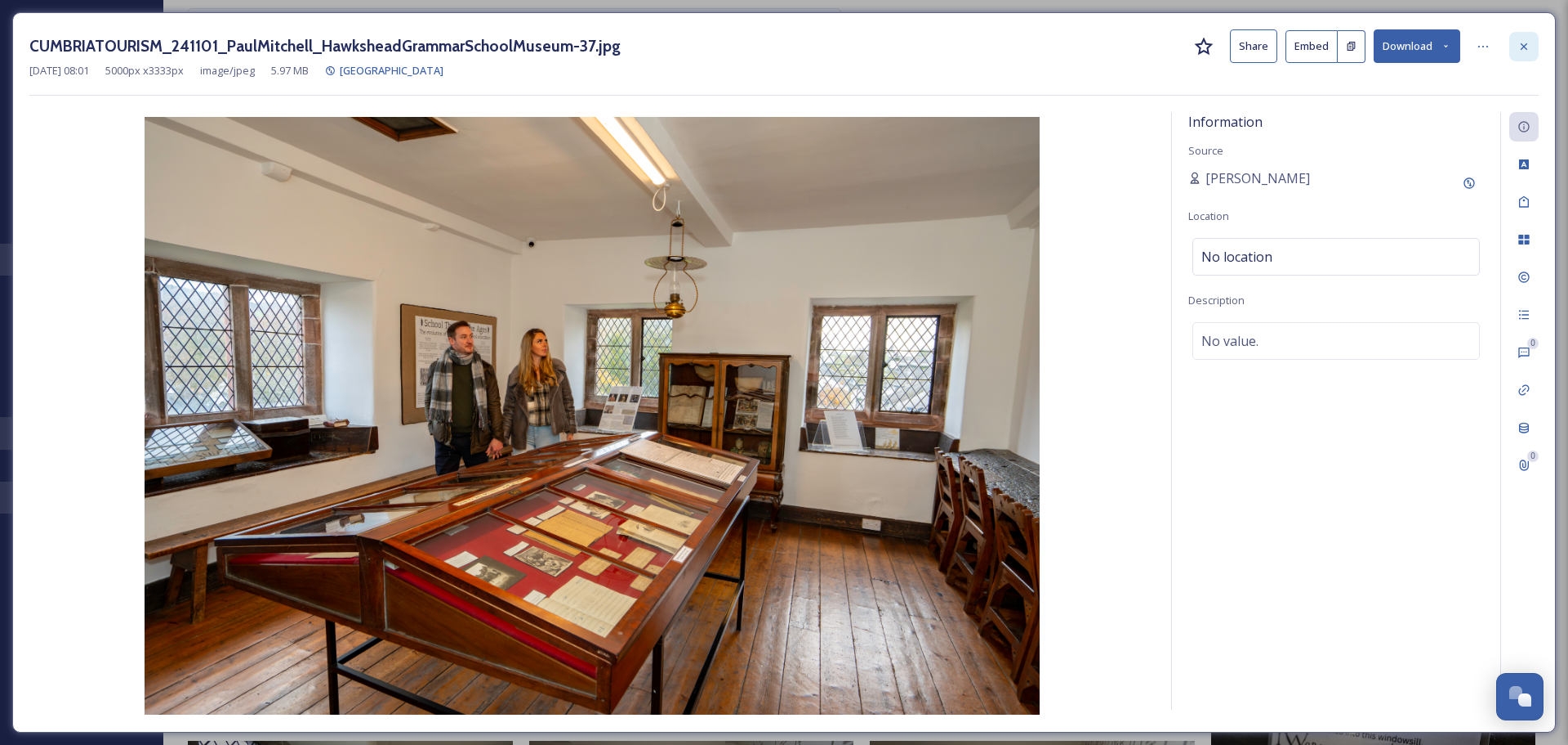
click at [1509, 50] on div at bounding box center [1524, 47] width 29 height 29
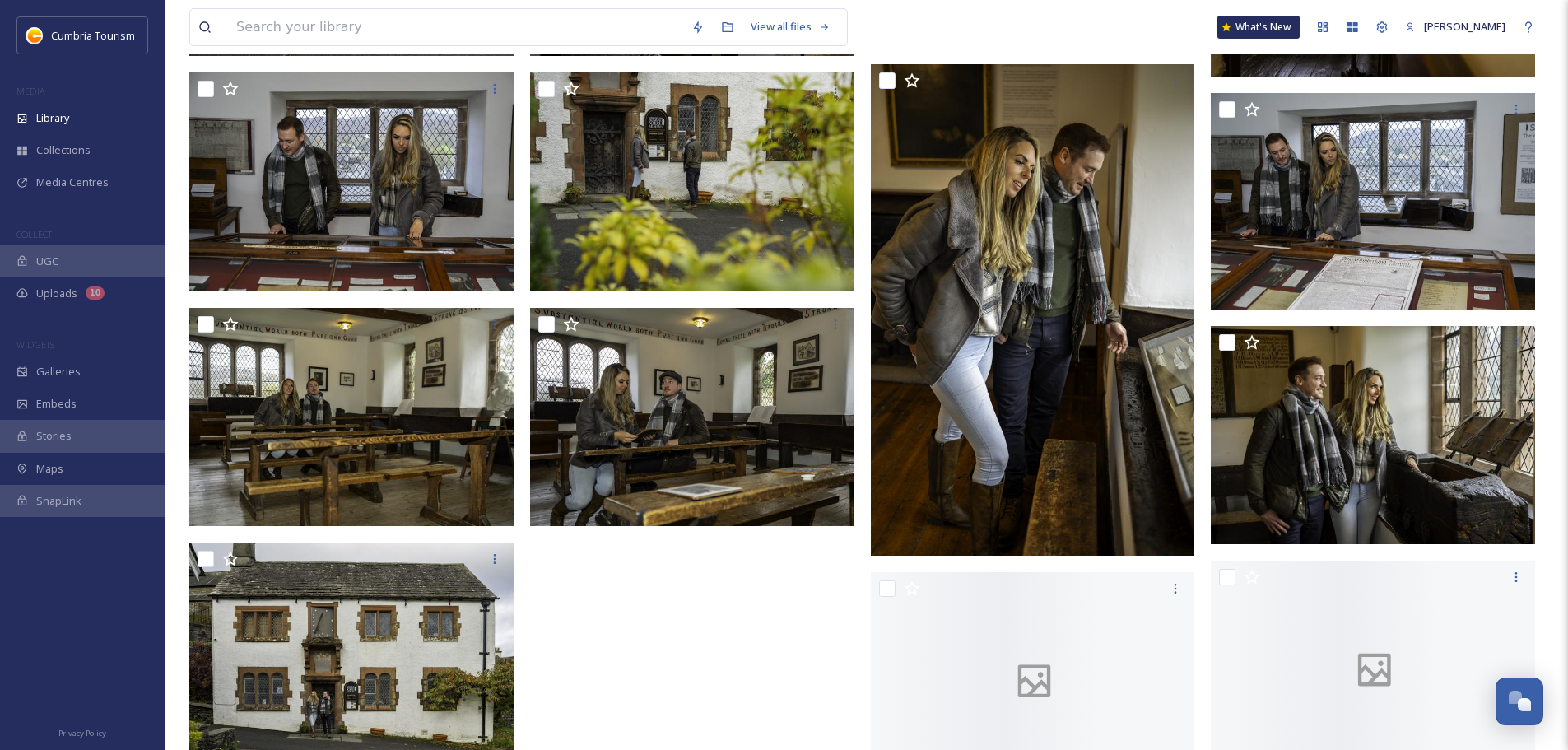
scroll to position [2802, 0]
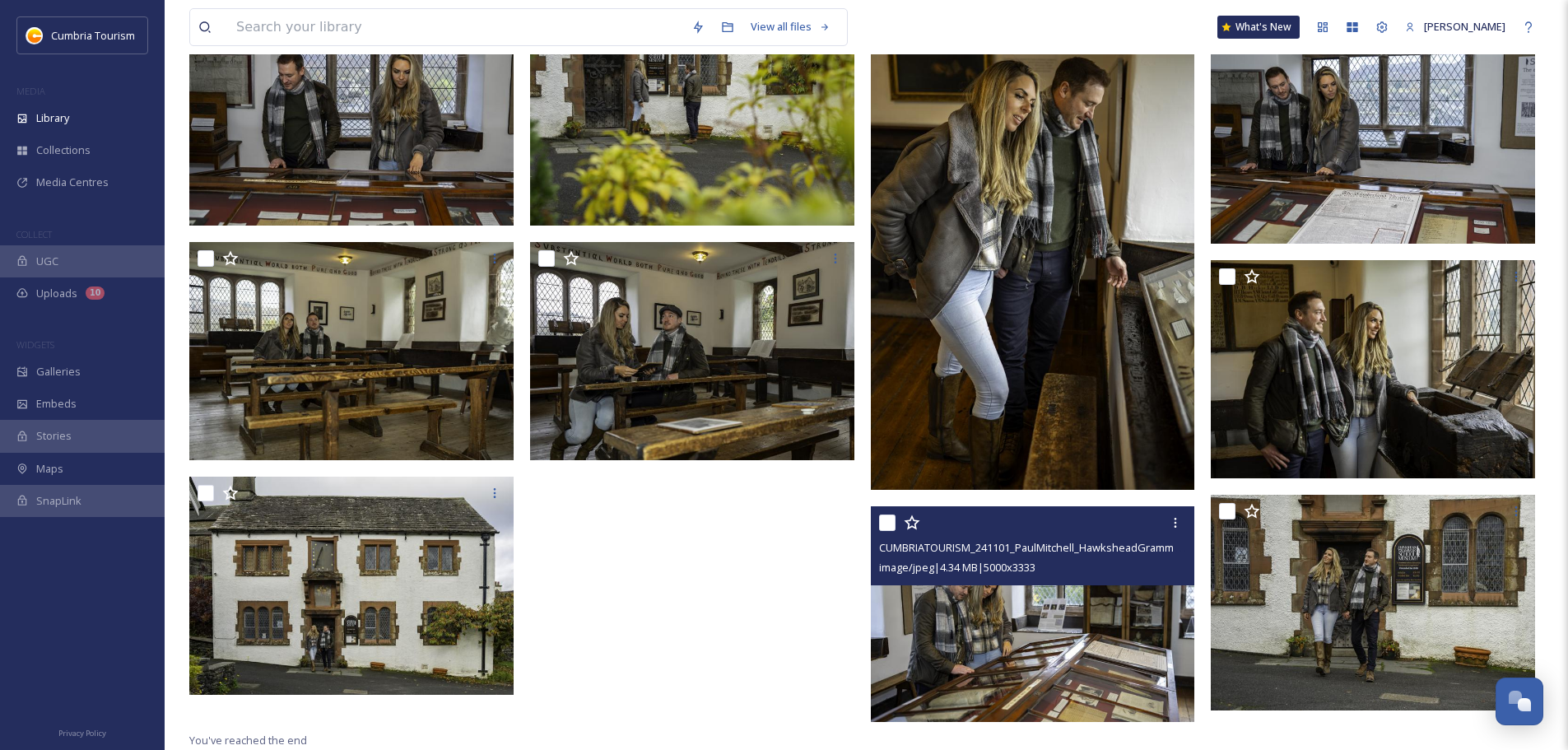
click at [1042, 599] on img at bounding box center [1032, 614] width 324 height 216
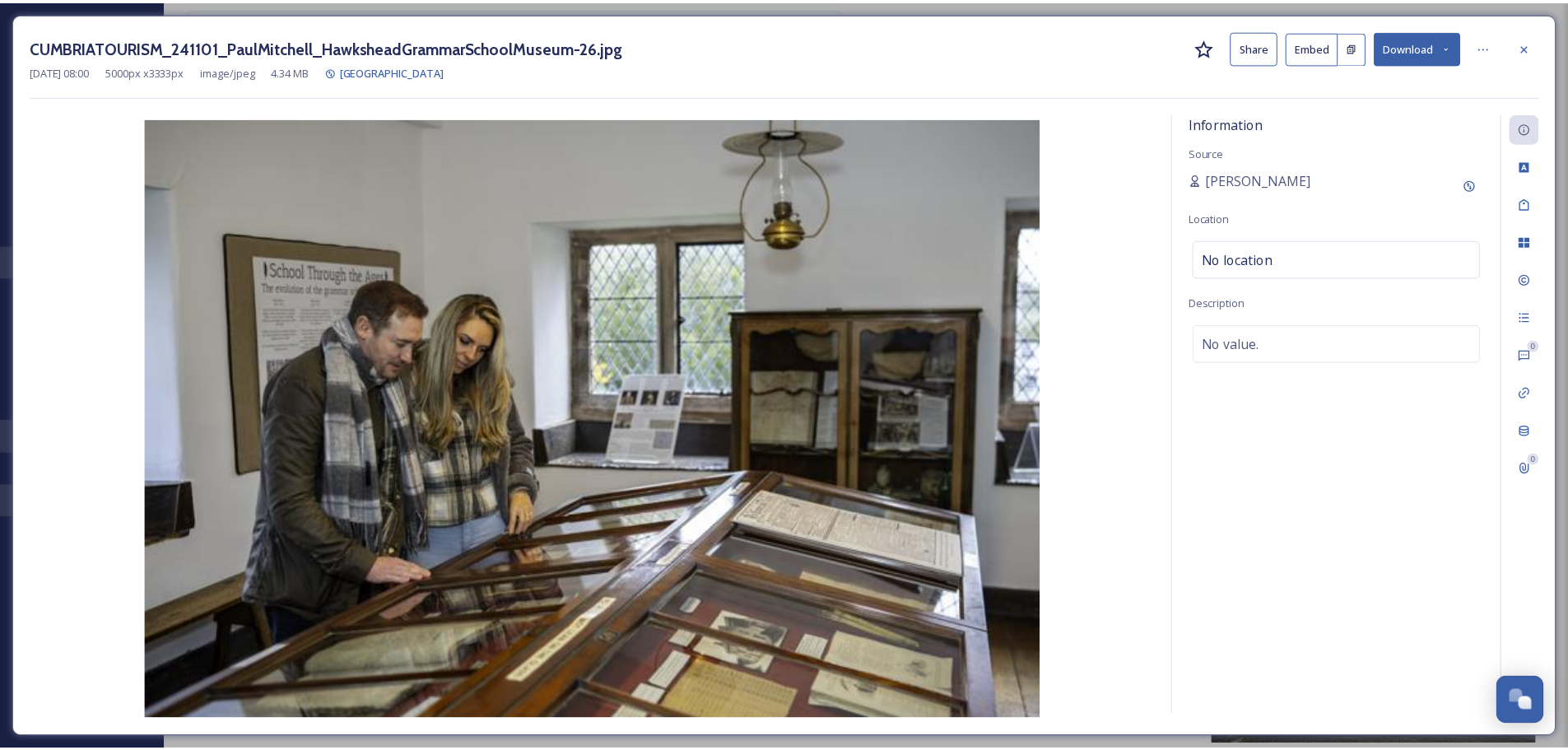
scroll to position [2802, 0]
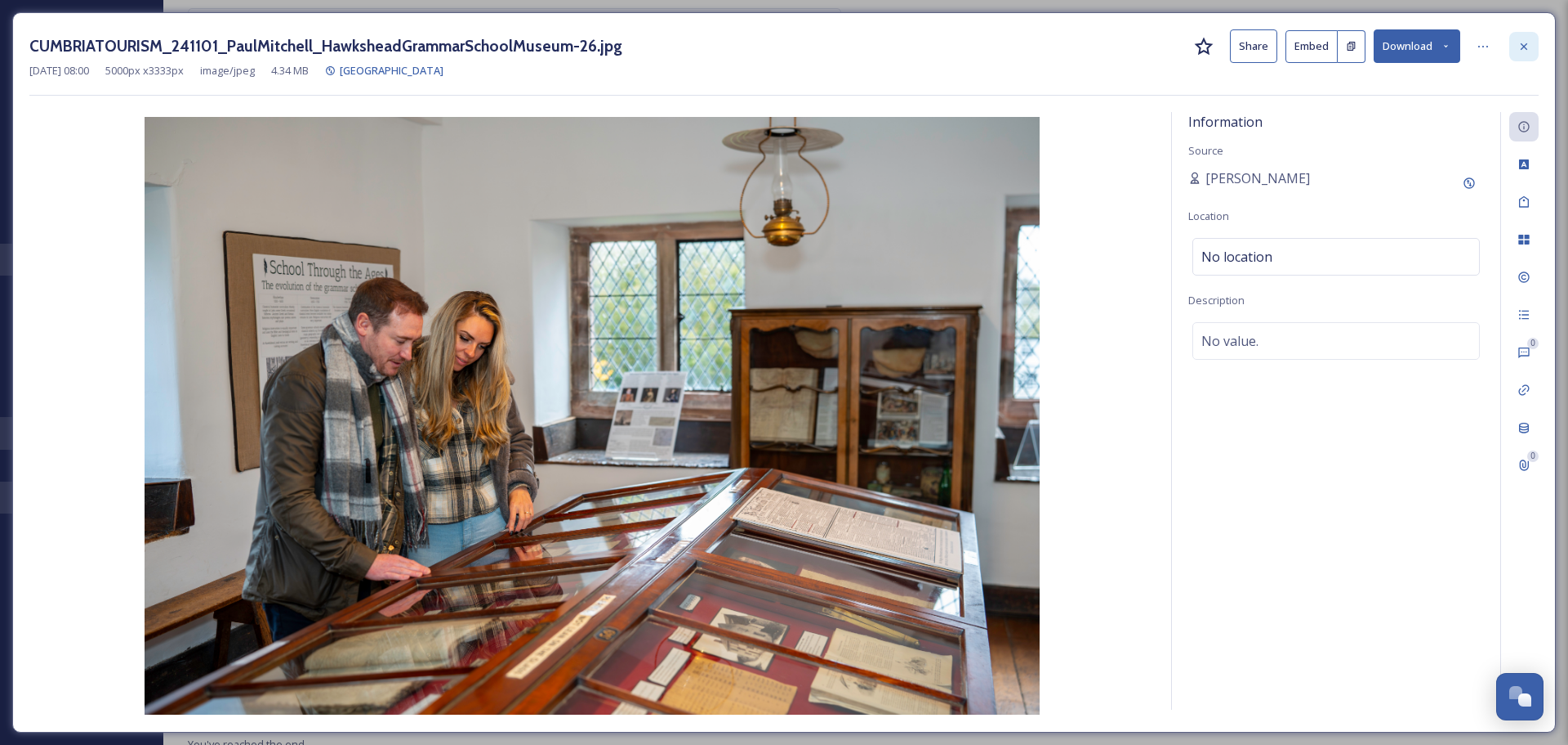
click at [1529, 35] on div at bounding box center [1524, 47] width 29 height 29
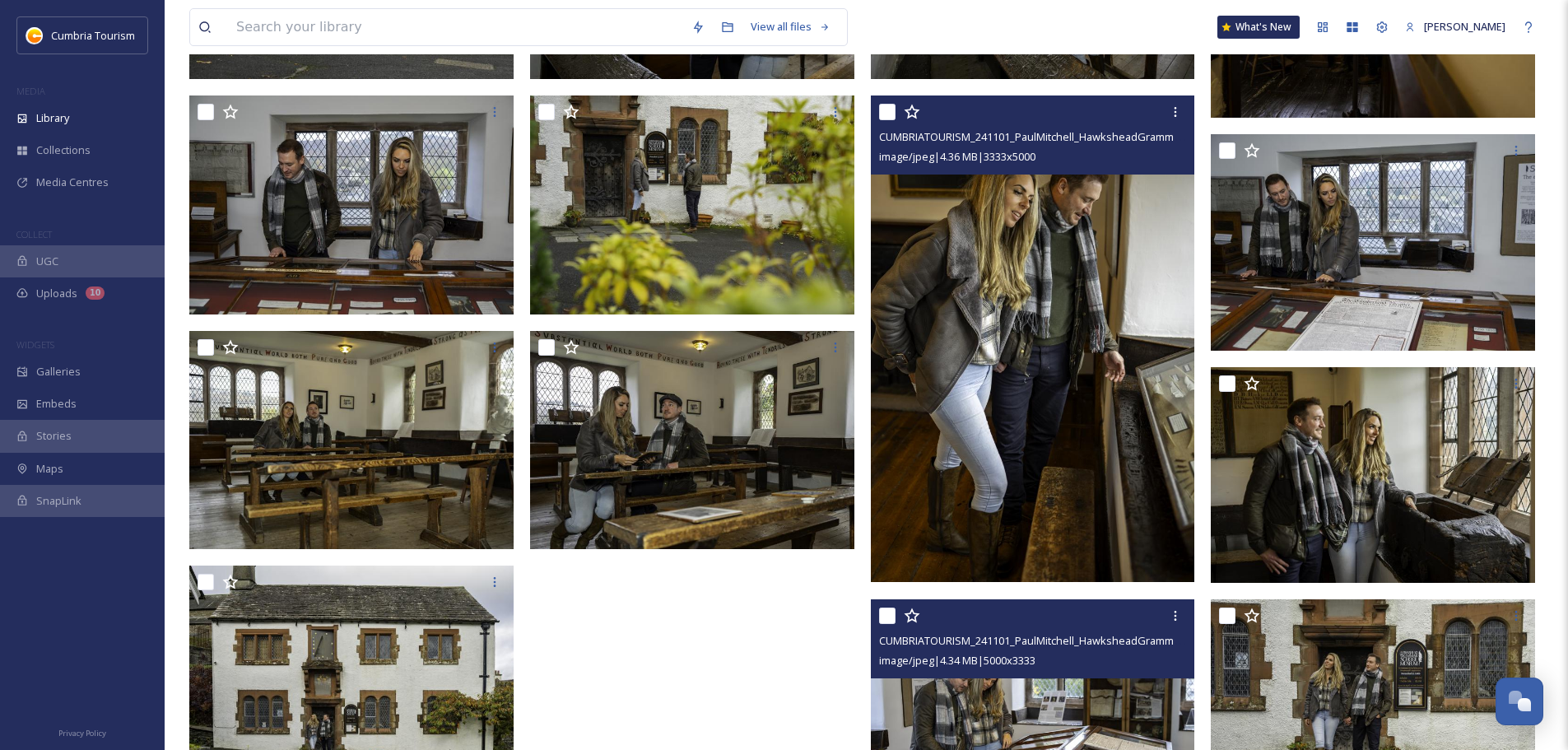
scroll to position [2638, 0]
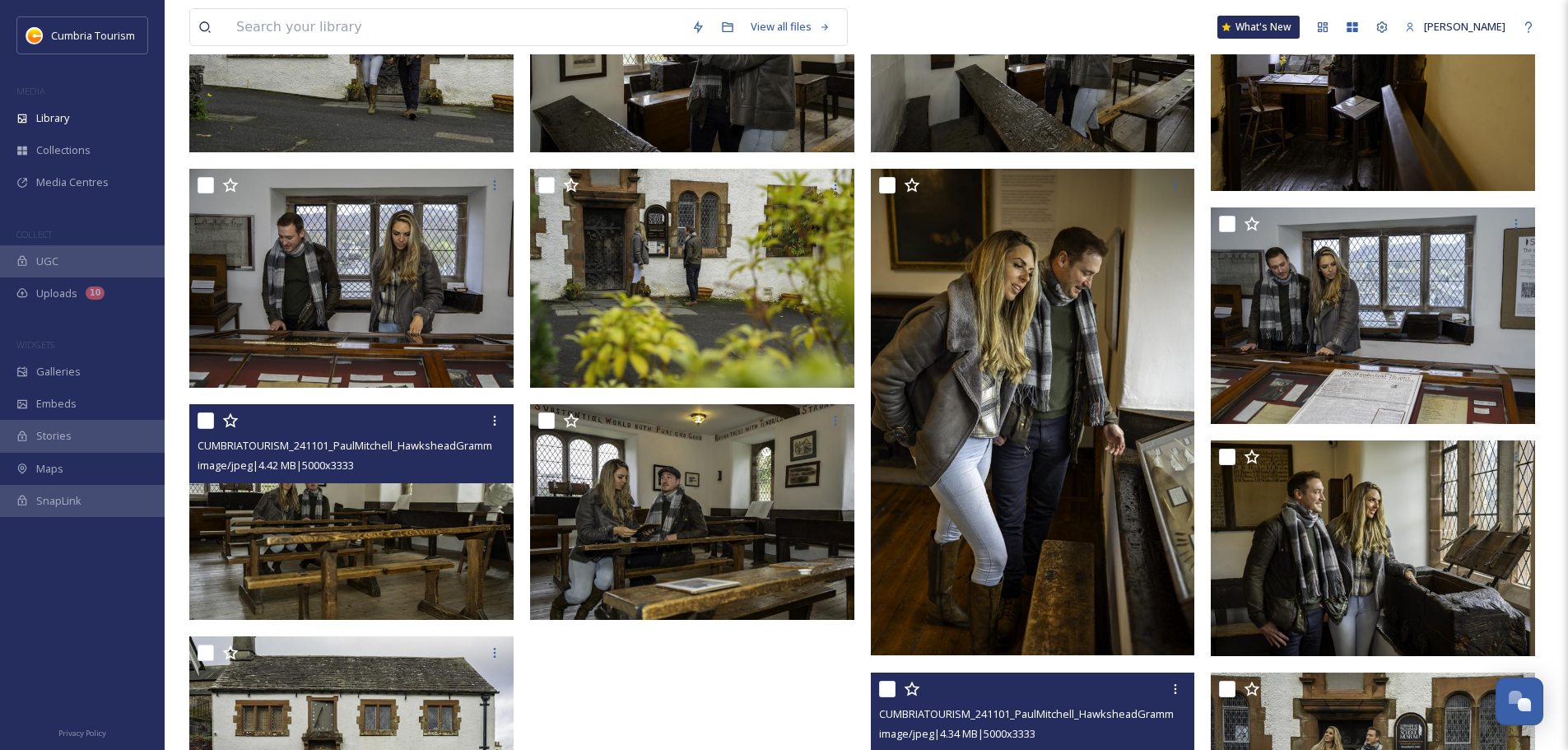
click at [422, 584] on img at bounding box center [351, 512] width 324 height 216
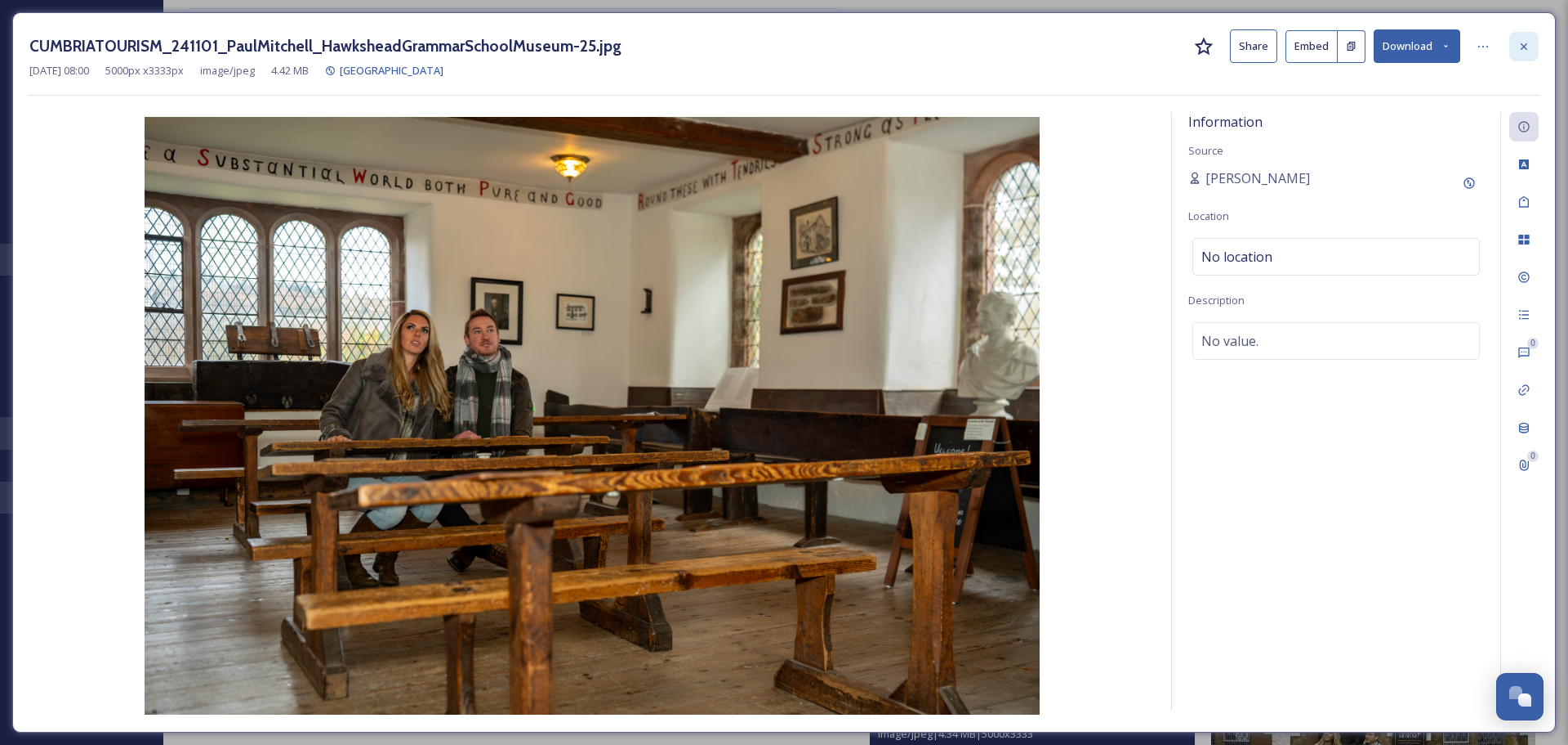
click at [1517, 49] on div at bounding box center [1524, 47] width 29 height 29
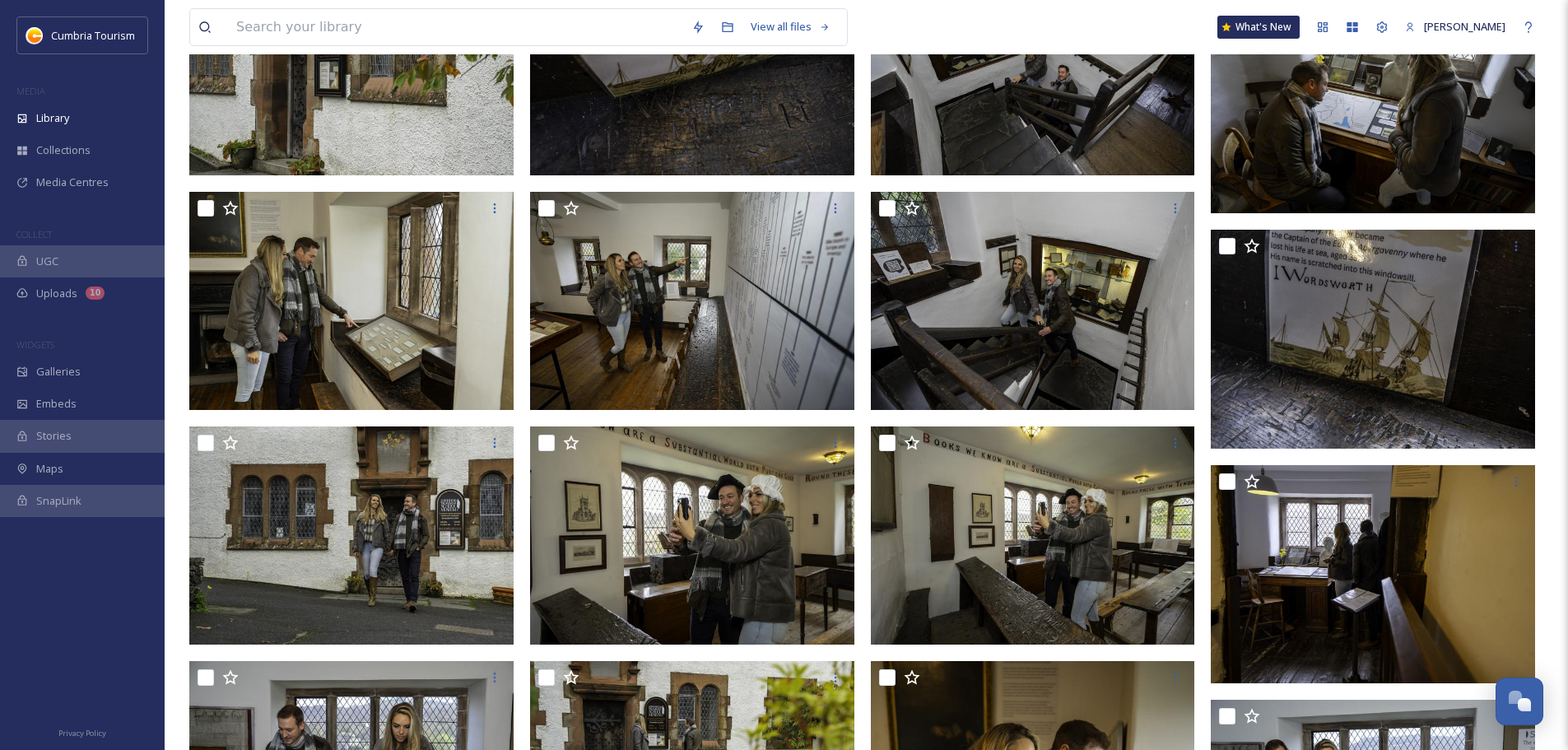
scroll to position [2144, 0]
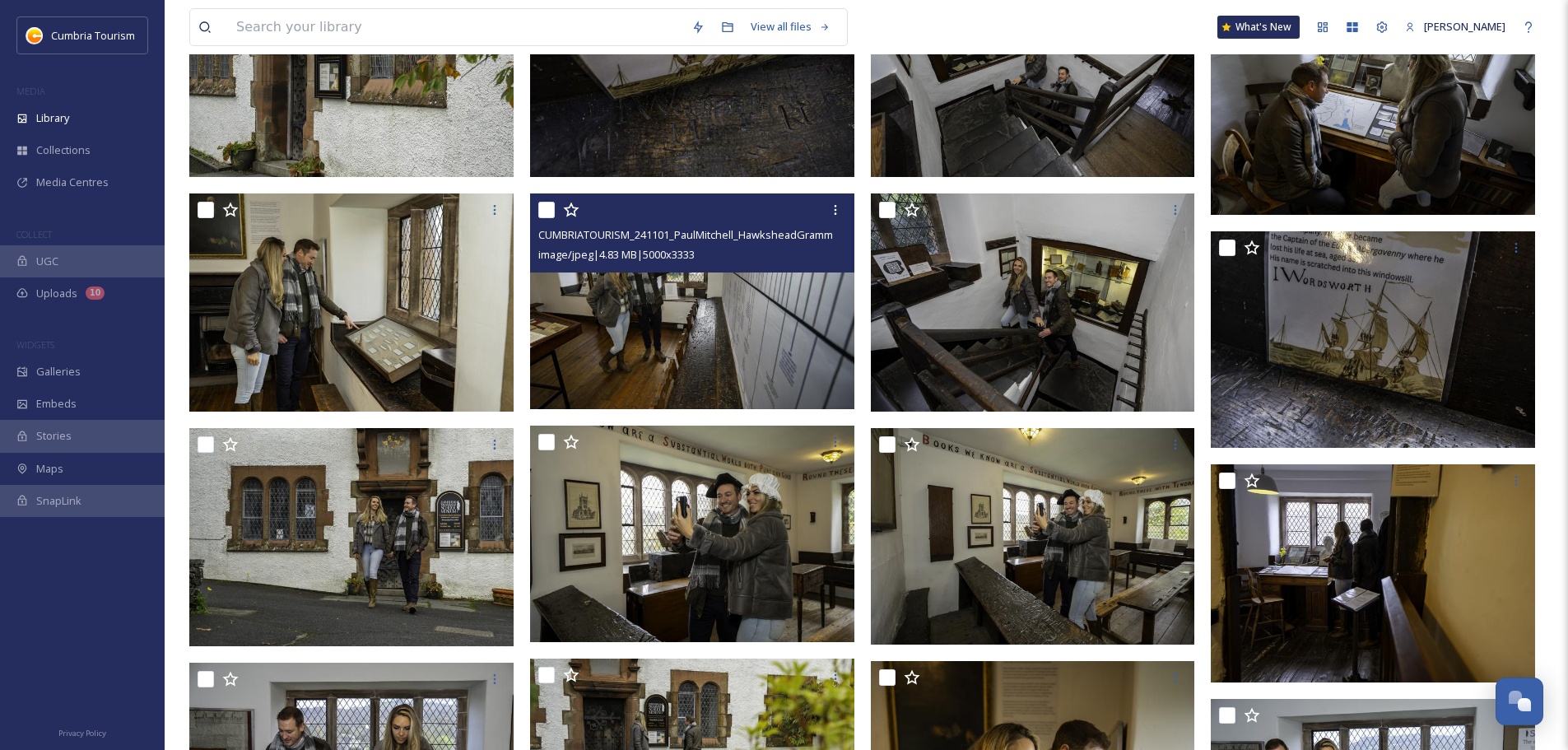
click at [781, 336] on img at bounding box center [692, 301] width 324 height 216
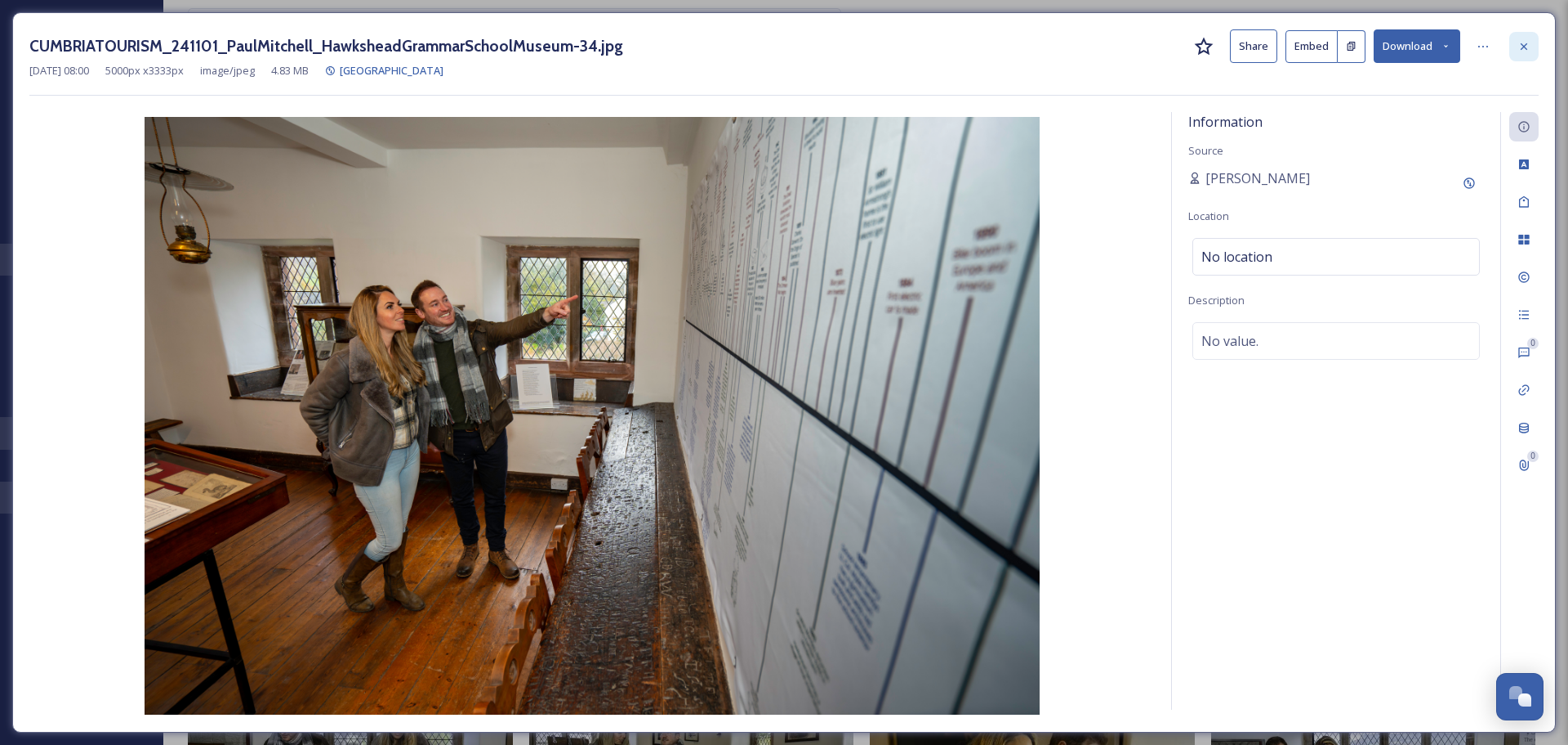
click at [1524, 41] on icon at bounding box center [1524, 47] width 13 height 13
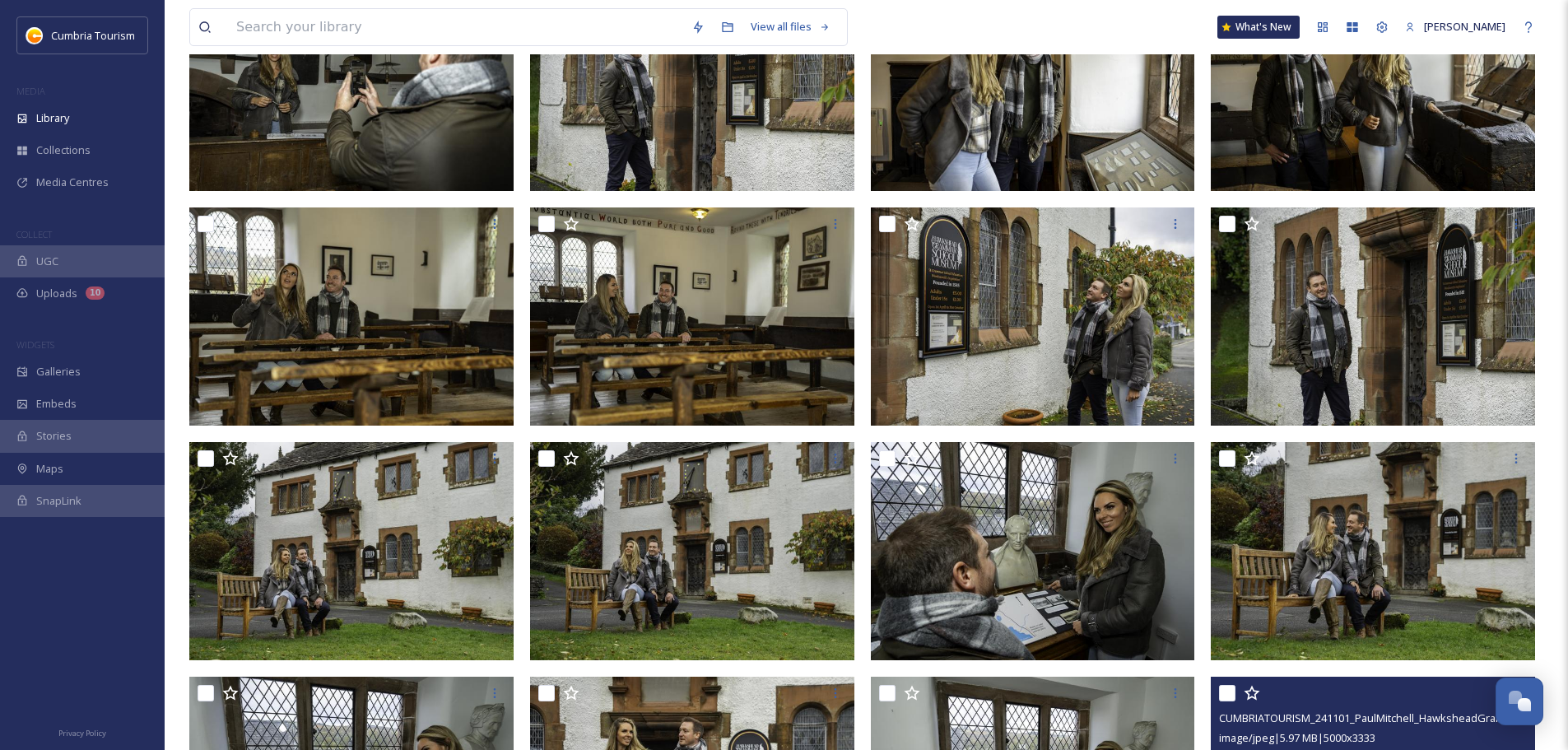
scroll to position [254, 0]
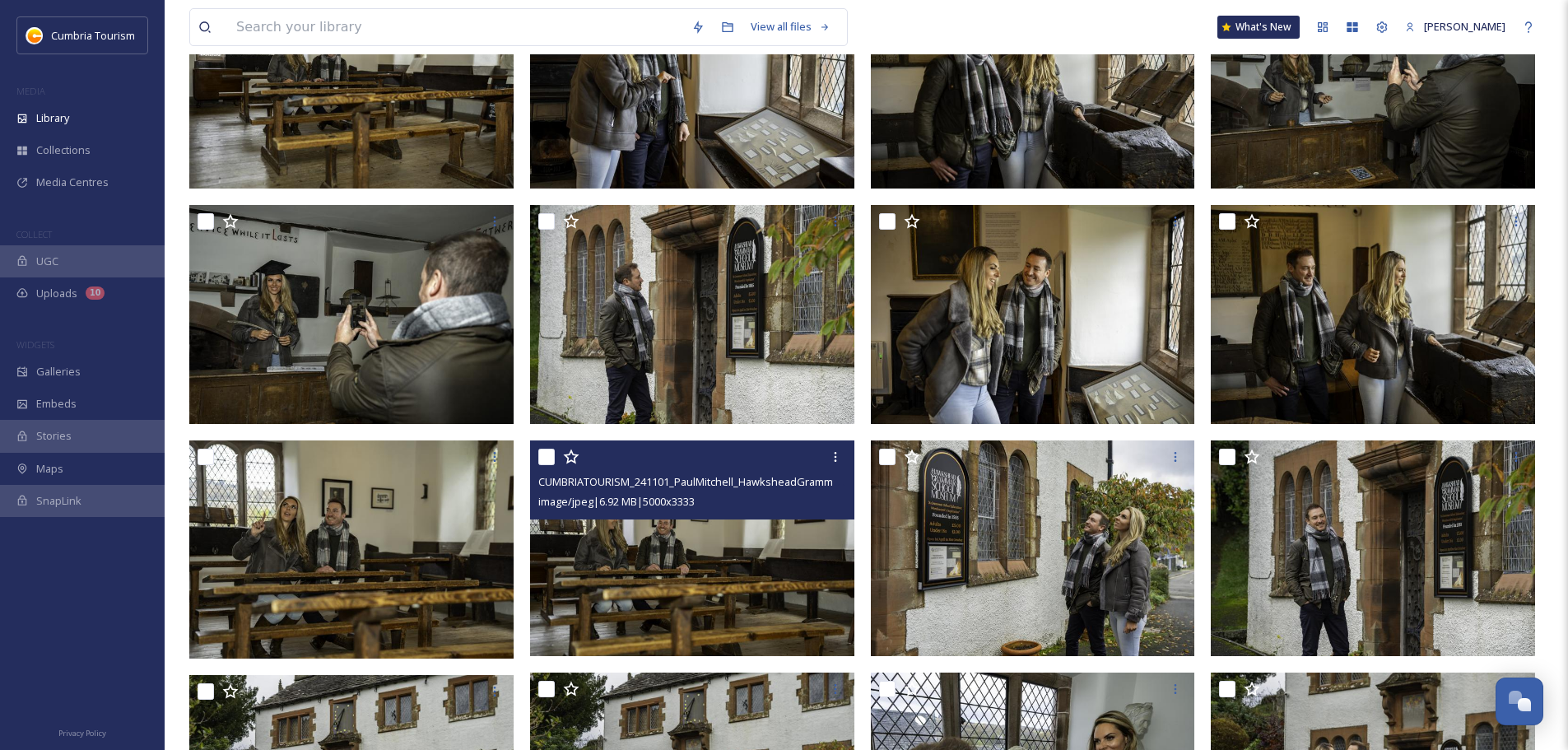
click at [677, 611] on img at bounding box center [692, 549] width 324 height 216
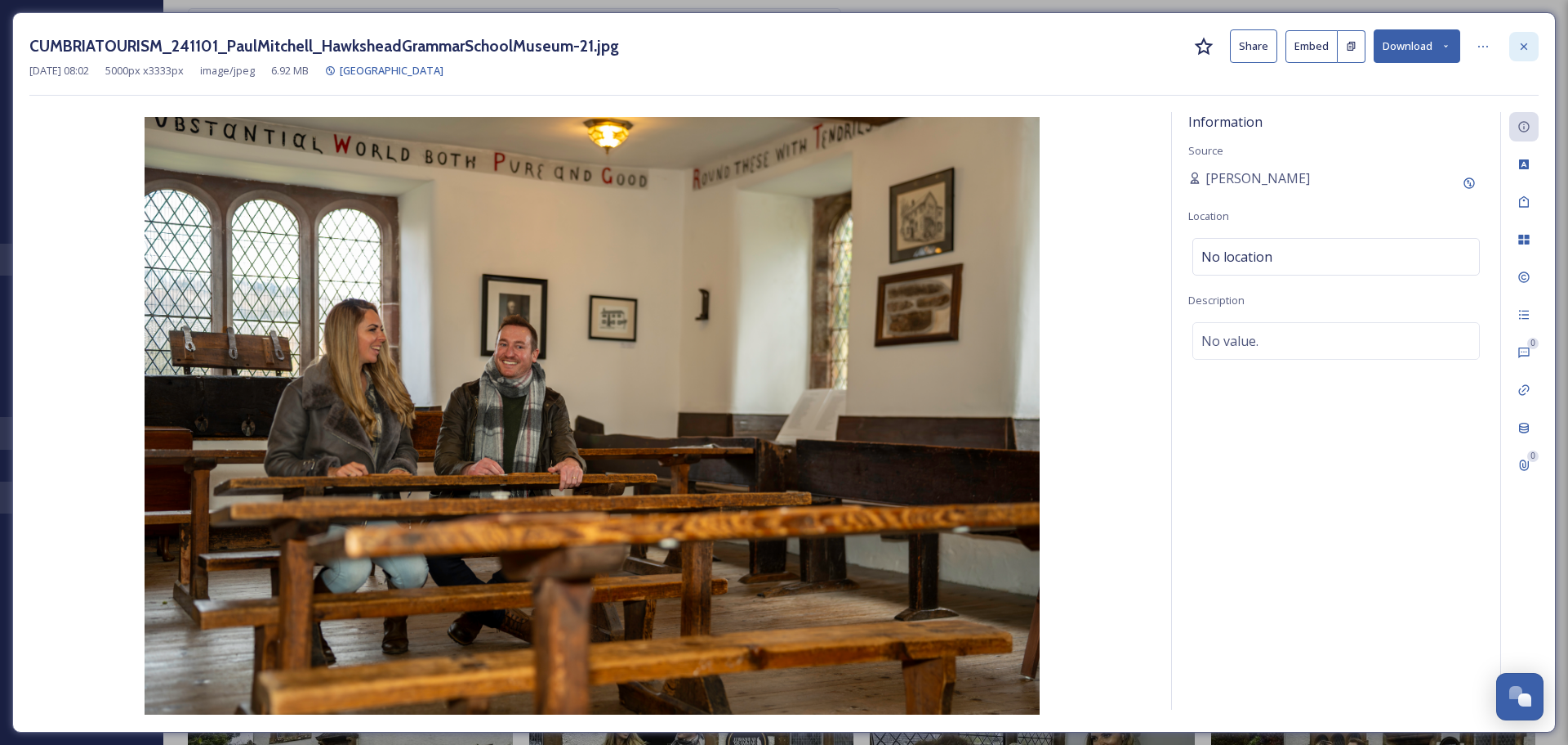
click at [1514, 39] on div at bounding box center [1524, 47] width 29 height 29
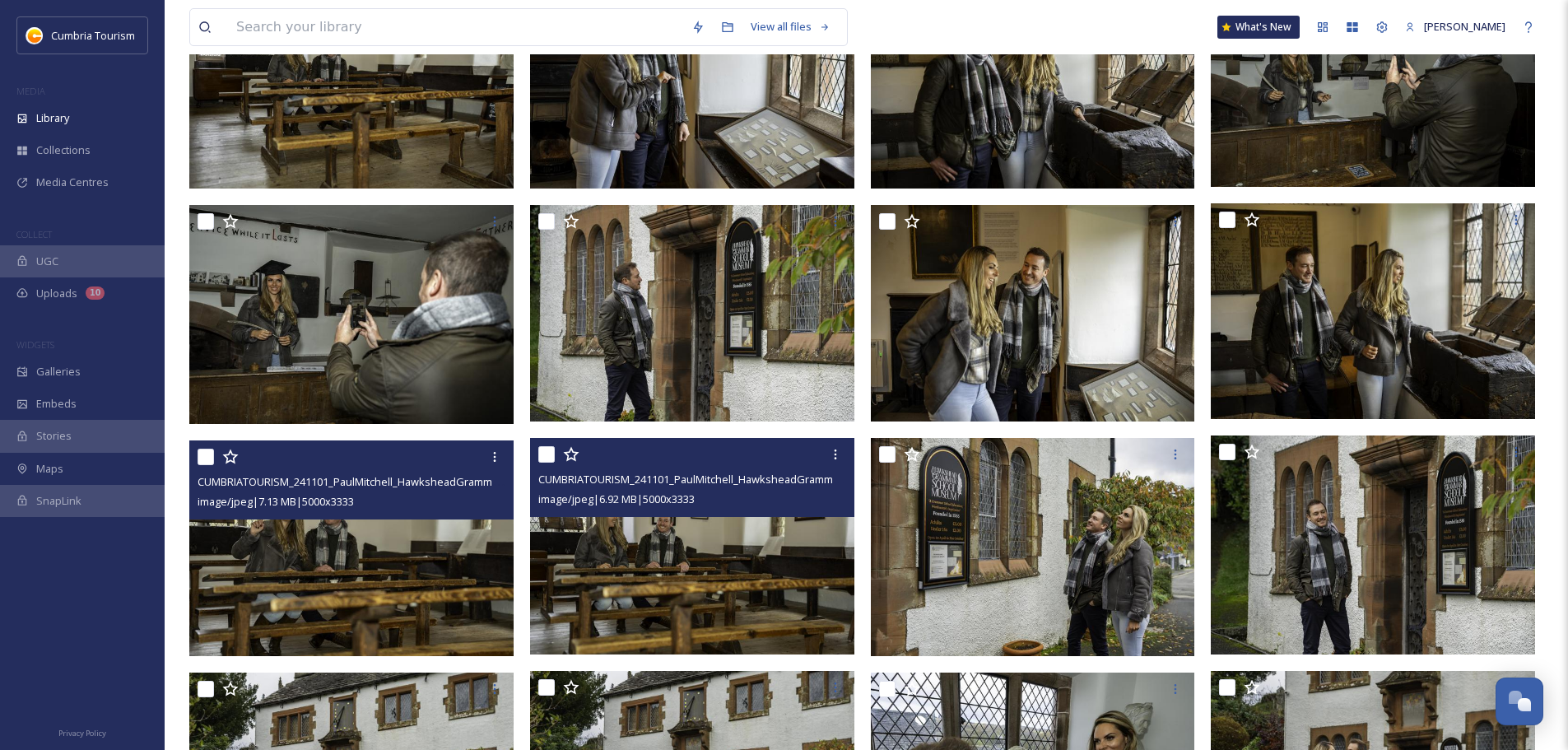
click at [341, 573] on img at bounding box center [351, 549] width 324 height 216
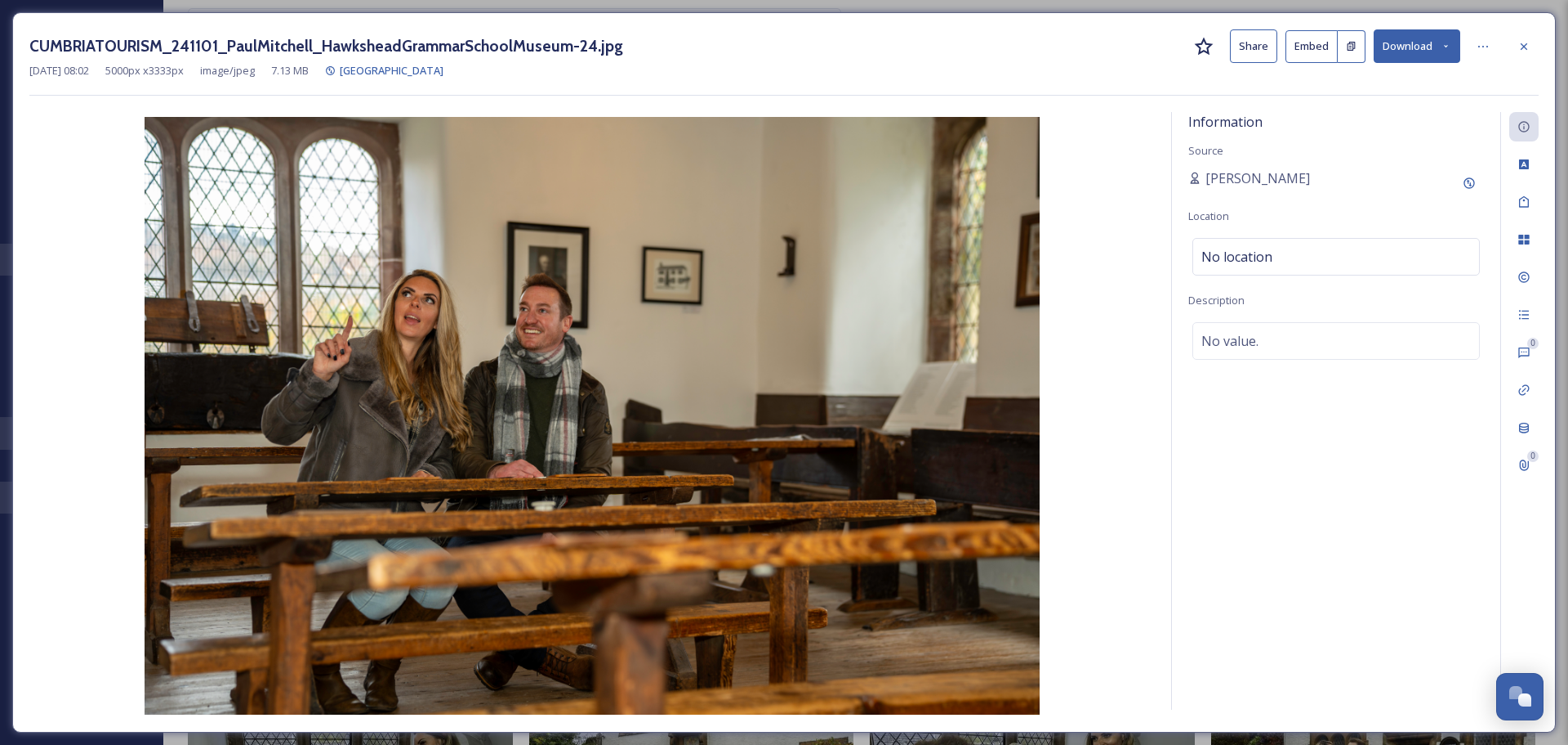
click at [1414, 52] on button "Download" at bounding box center [1417, 46] width 86 height 34
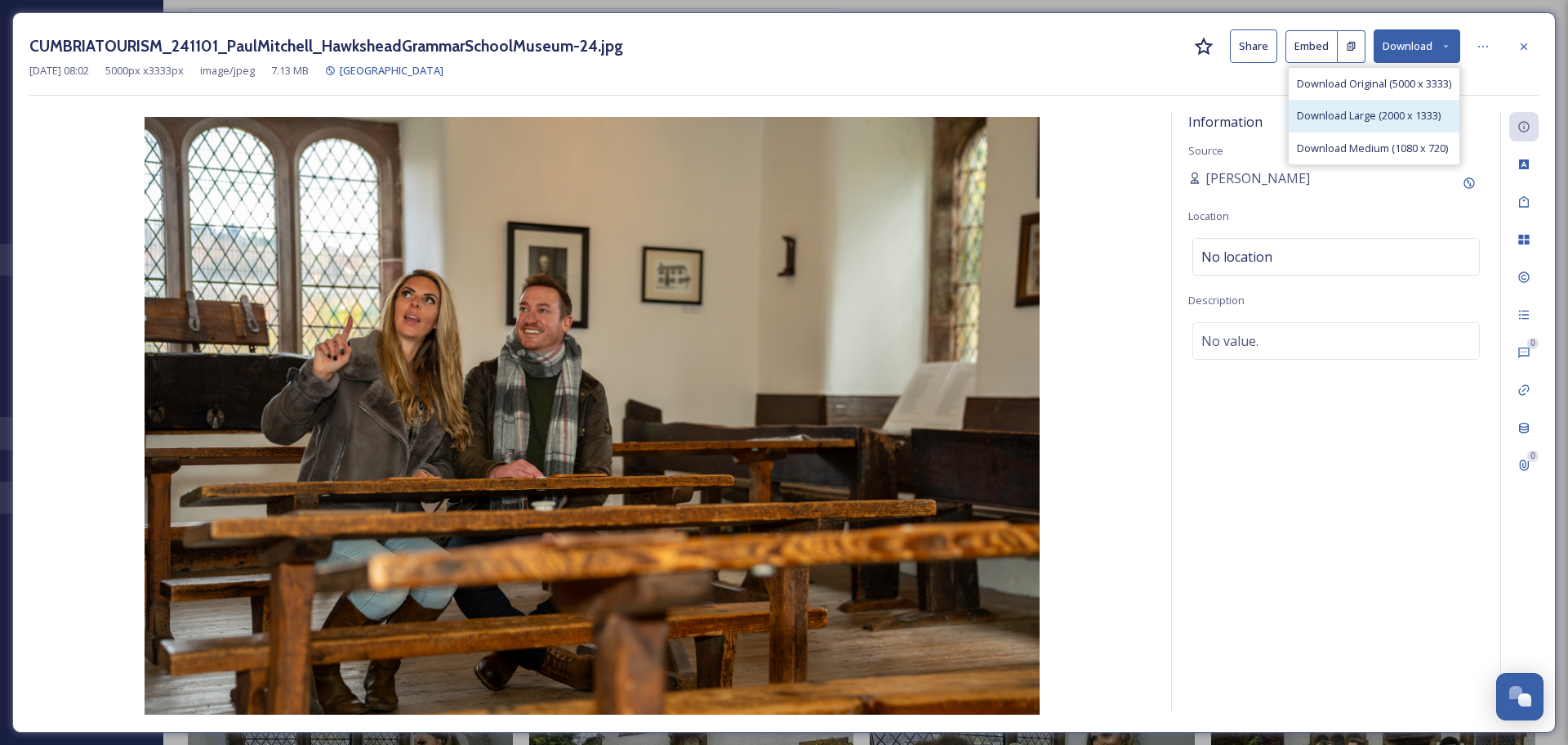
click at [1386, 124] on div "Download Large (2000 x 1333)" at bounding box center [1375, 116] width 171 height 32
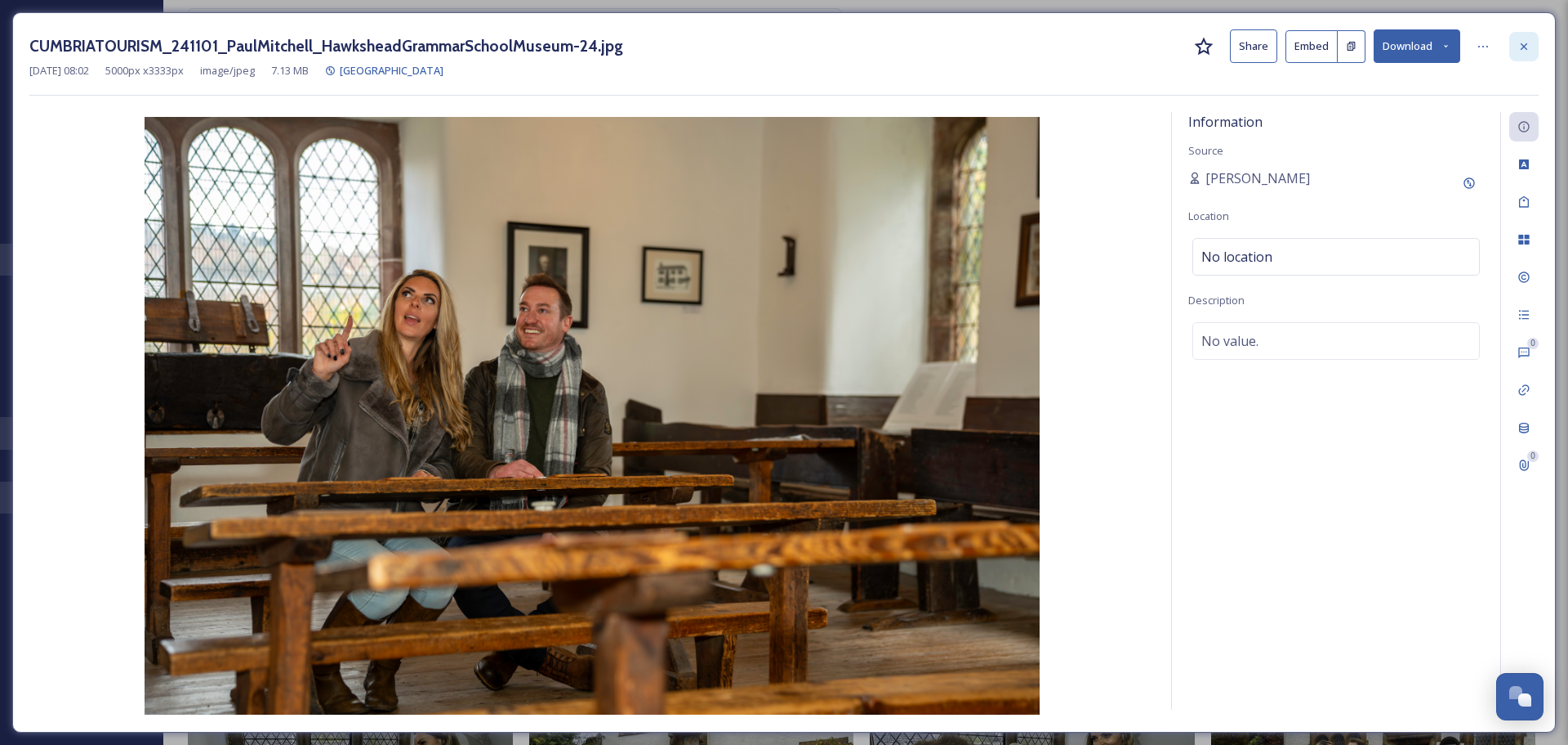
click at [1522, 49] on icon at bounding box center [1524, 47] width 13 height 13
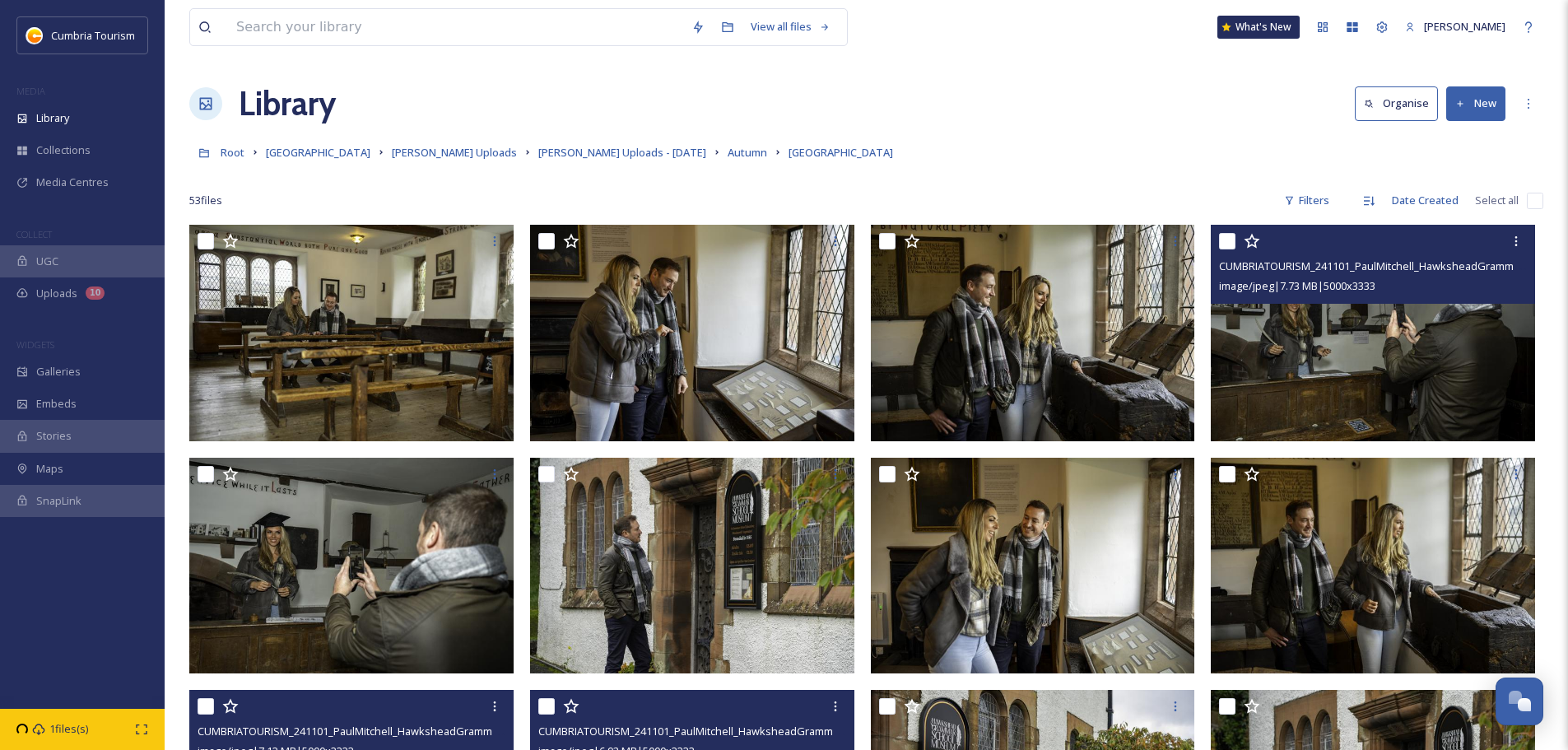
click at [1370, 343] on img at bounding box center [1372, 333] width 324 height 216
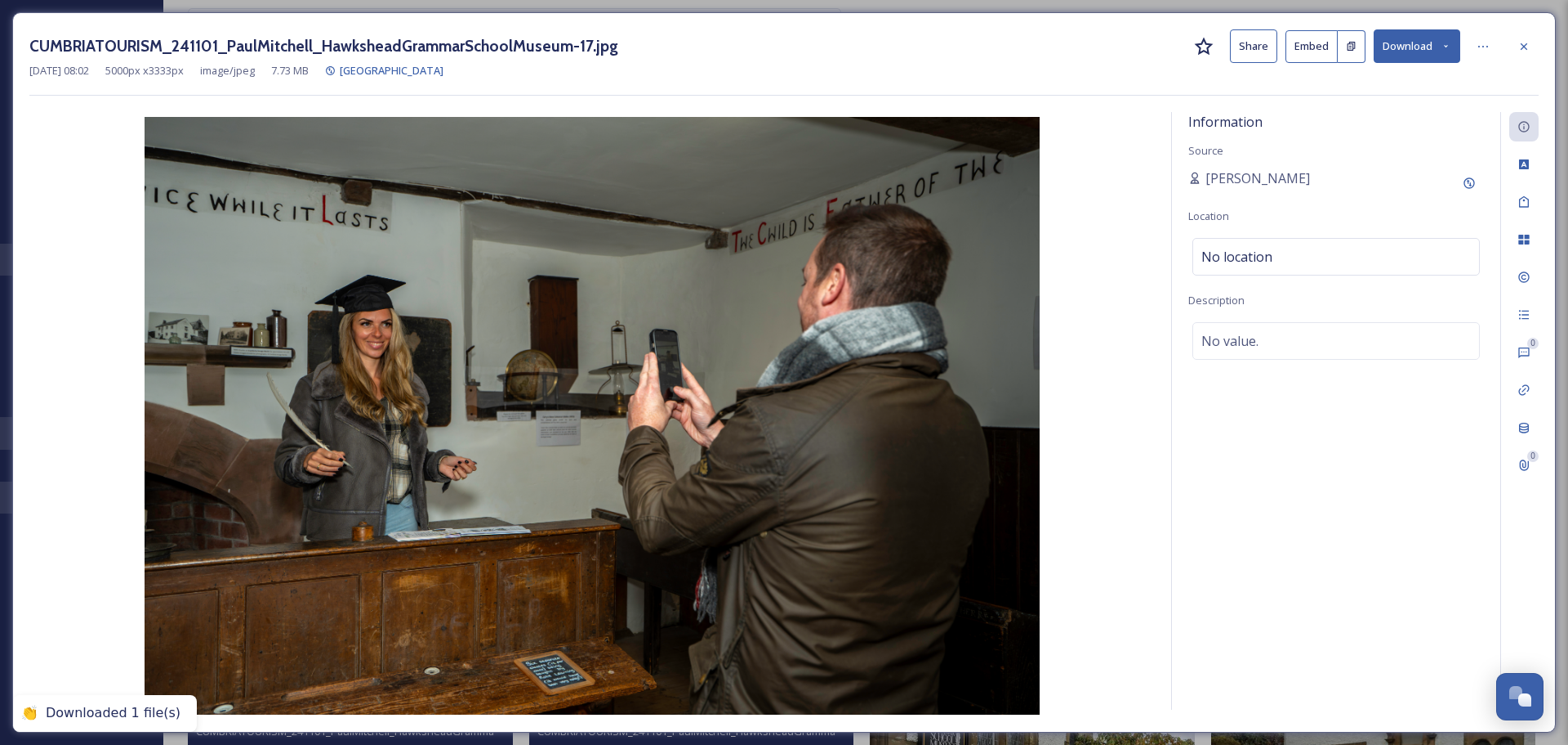
click at [1062, 431] on img at bounding box center [592, 415] width 1126 height 597
click at [1513, 42] on div at bounding box center [1524, 47] width 29 height 29
